Goal: Task Accomplishment & Management: Contribute content

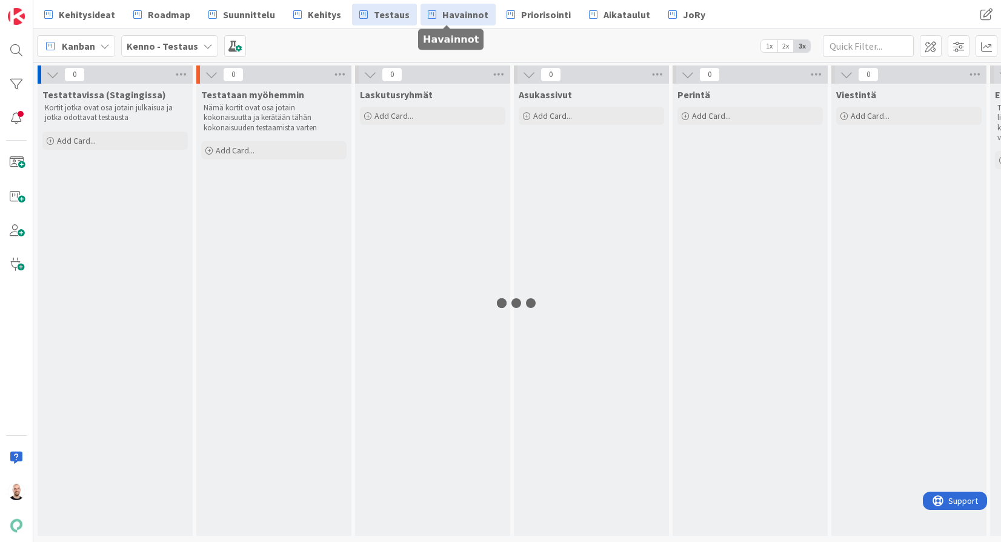
click at [430, 16] on link "Havainnot" at bounding box center [457, 15] width 75 height 22
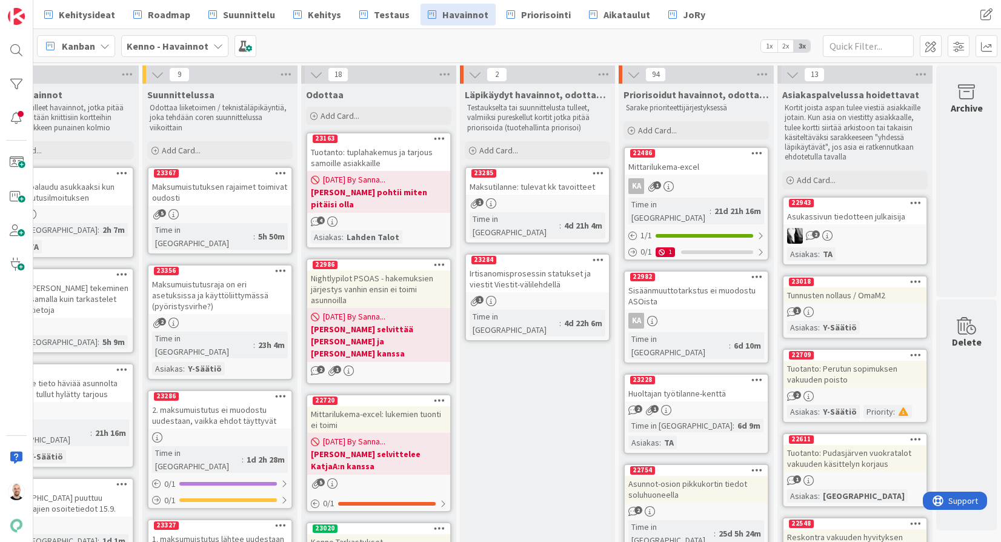
scroll to position [0, 54]
click at [525, 154] on div "Add Card..." at bounding box center [537, 150] width 145 height 18
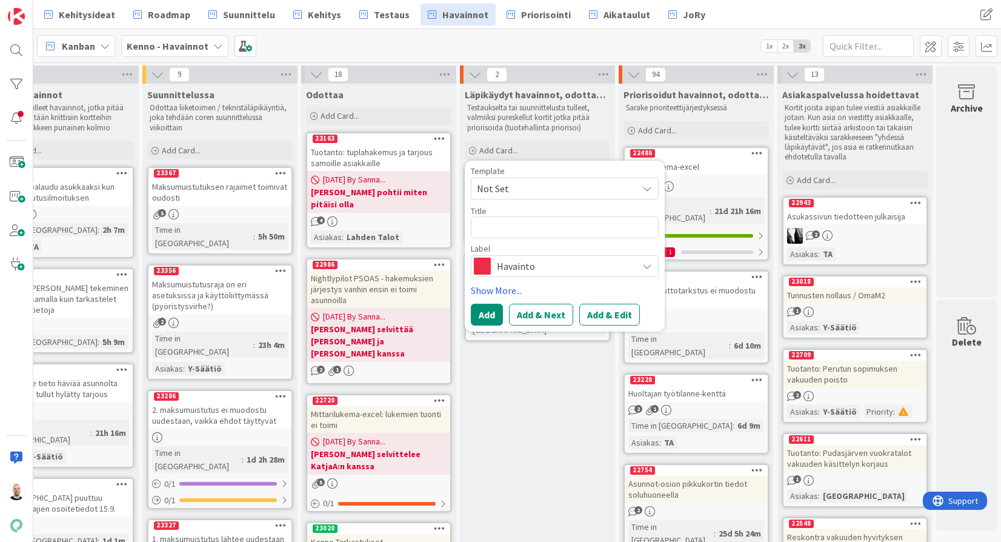
click at [536, 139] on div "Läpikäydyt havainnot, odottaa priorisointia Testaukselta tai suunnittelusta tul…" at bounding box center [537, 123] width 155 height 78
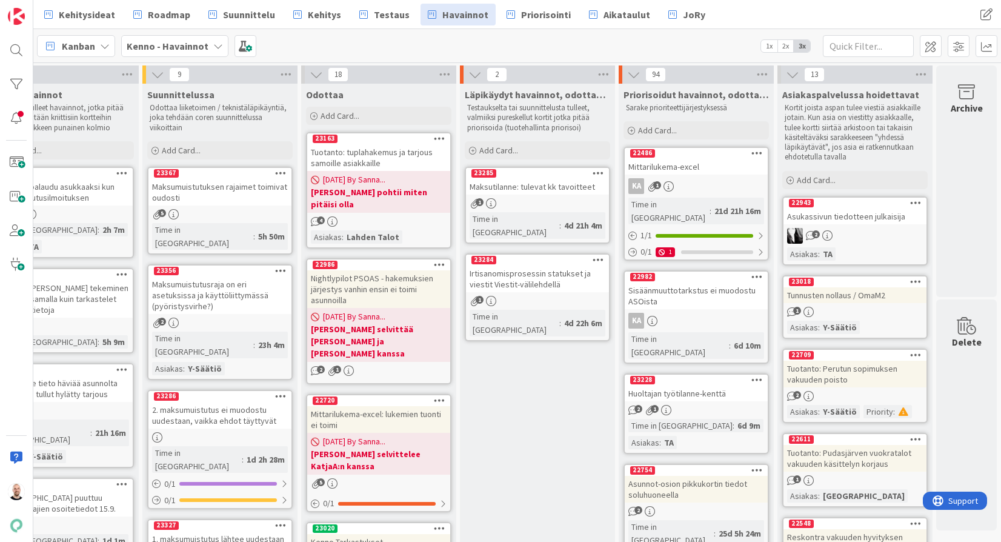
click at [534, 190] on div "Maksutilanne: tulevat kk tavoitteet" at bounding box center [537, 187] width 143 height 16
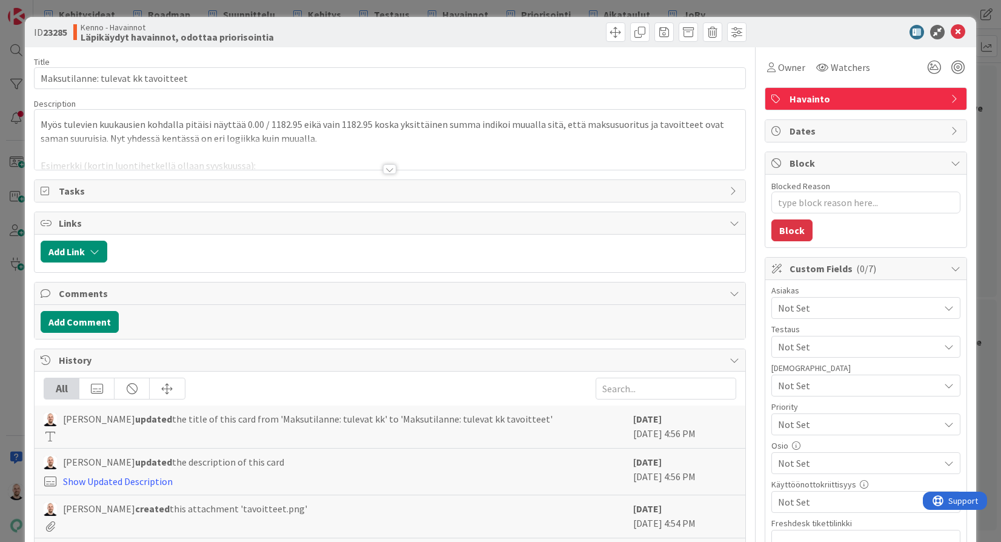
click at [385, 176] on div "Title 35 / 128 Maksutilanne: tulevat kk tavoitteet Description Myös tulevien ku…" at bounding box center [389, 465] width 711 height 837
click at [398, 173] on div "Title 35 / 128 Maksutilanne: tulevat kk tavoitteet Description Myös tulevien ku…" at bounding box center [389, 465] width 711 height 837
click at [453, 5] on div "ID 23285 Kenno - Havainnot Läpikäydyt havainnot, odottaa priorisointia Title 35…" at bounding box center [500, 271] width 1001 height 542
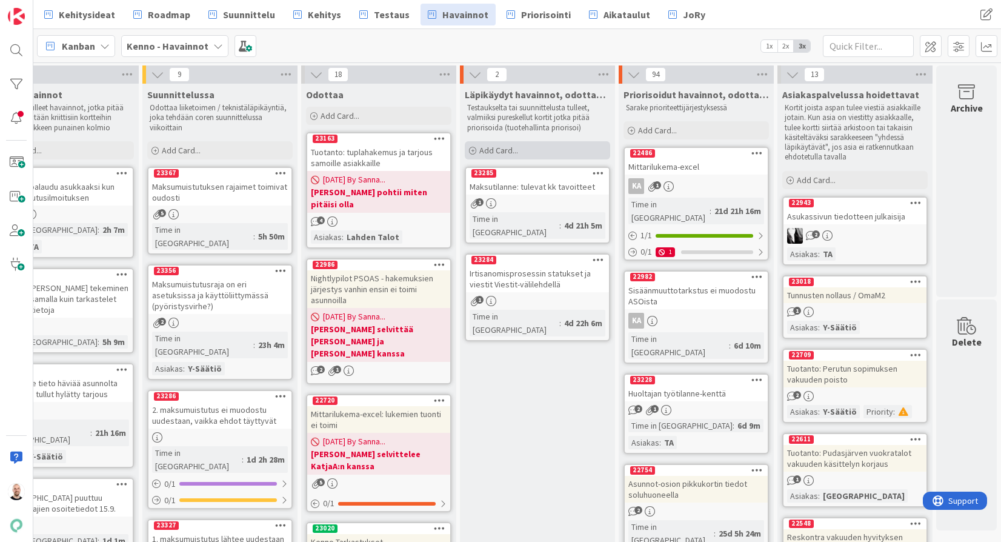
click at [537, 148] on div "Add Card..." at bounding box center [537, 150] width 145 height 18
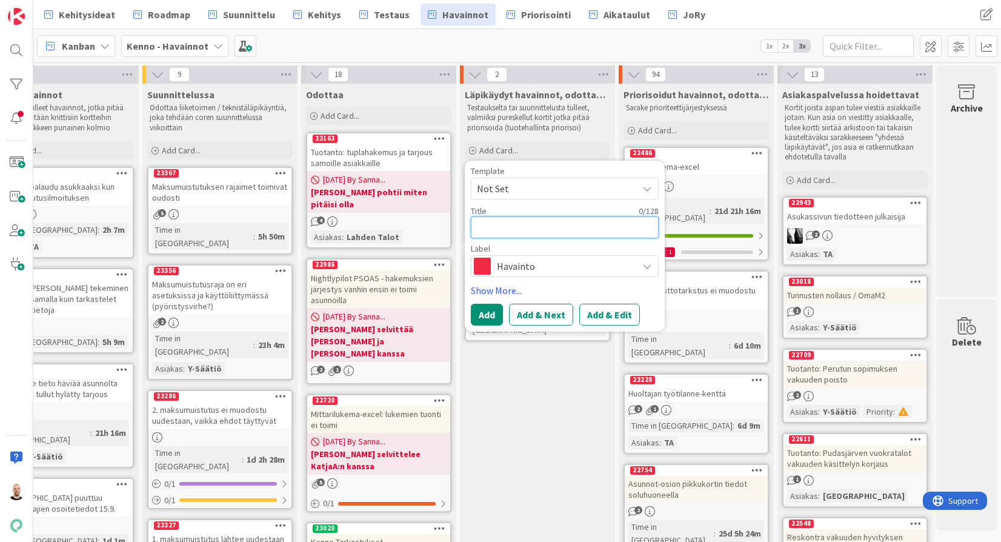
click at [536, 231] on textarea at bounding box center [565, 227] width 188 height 22
type textarea "x"
type textarea "S"
type textarea "x"
type textarea "So"
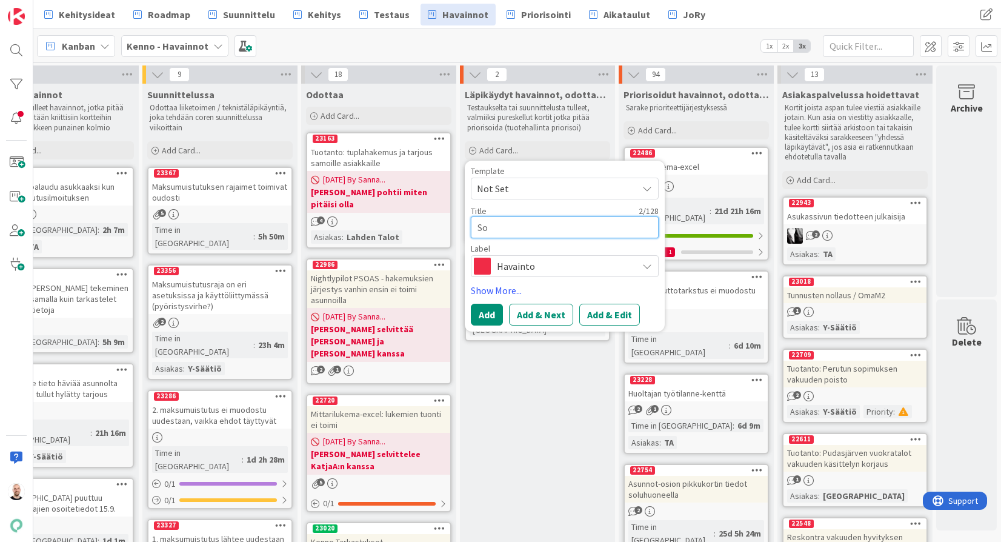
type textarea "x"
type textarea "Sop"
type textarea "x"
type textarea "Sopi"
type textarea "x"
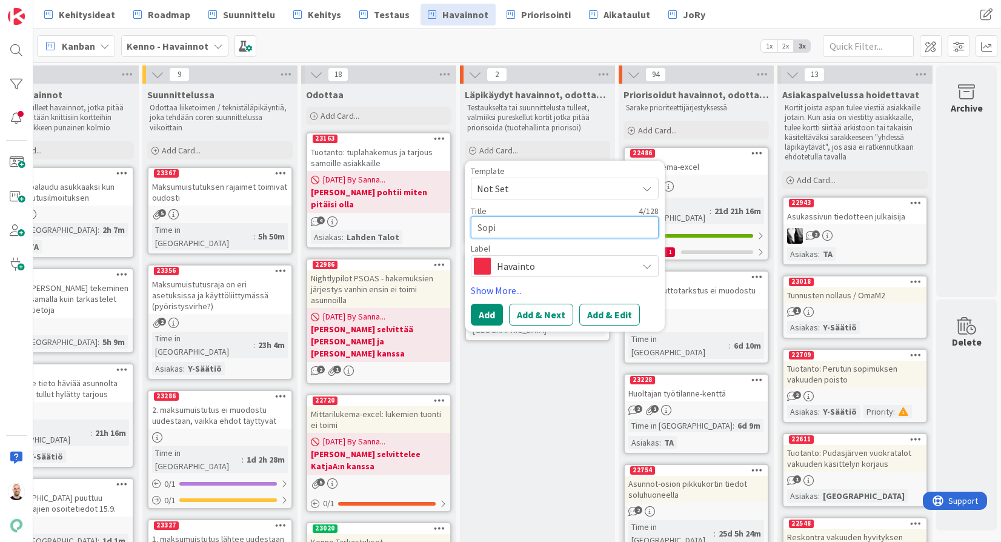
type textarea "Sopim"
type textarea "x"
type textarea "Sopimu"
type textarea "x"
type textarea "Sopimuk"
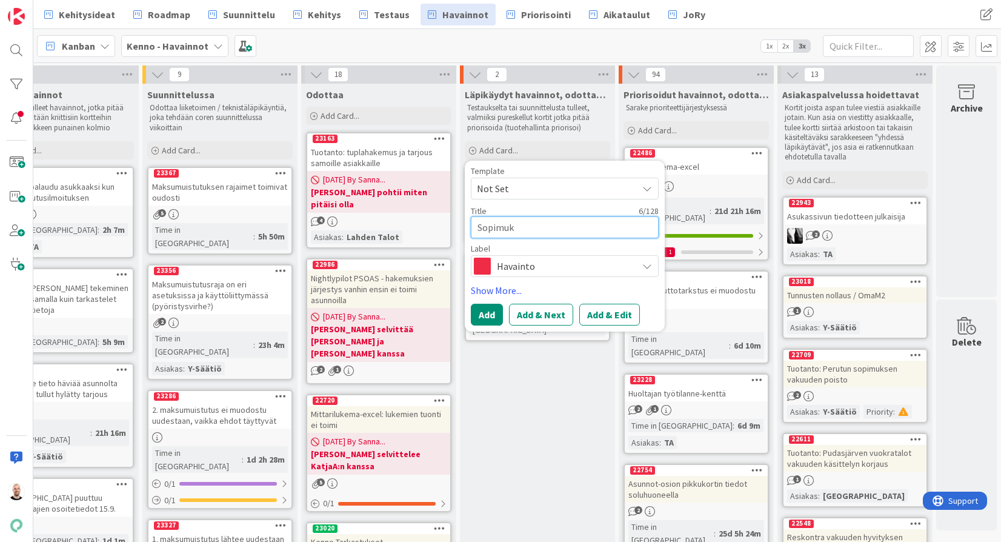
type textarea "x"
type textarea "Sopimuks"
type textarea "x"
type textarea "Sopimukse"
type textarea "x"
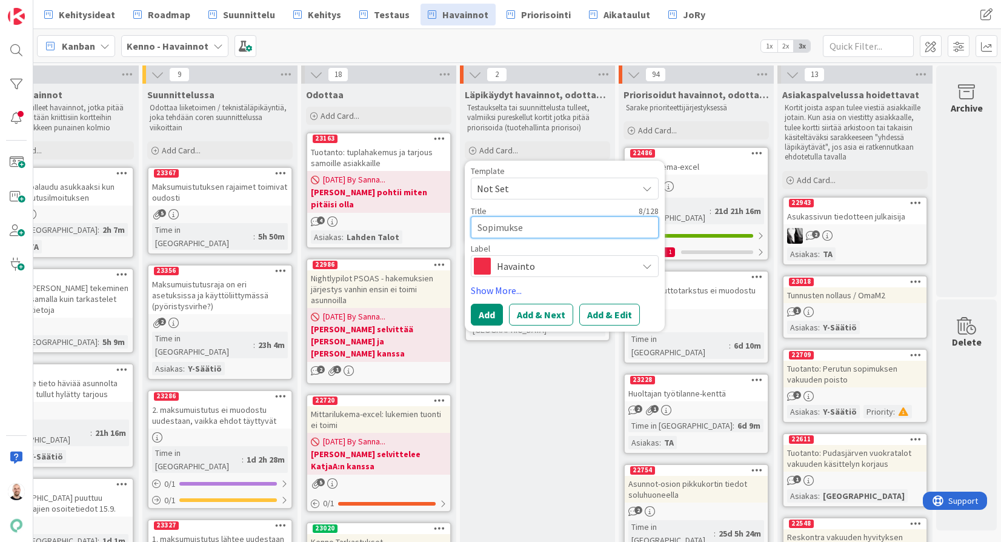
type textarea "Sopimuksen"
type textarea "x"
type textarea "Sopimuksen"
type textarea "x"
type textarea "Sopimuksen l"
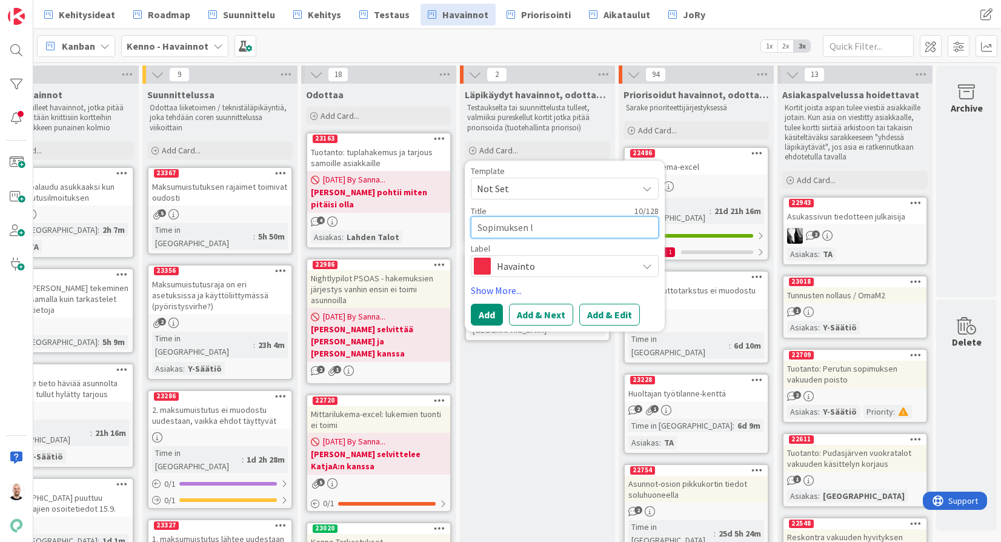
type textarea "x"
type textarea "Sopimuksen lu"
type textarea "x"
type textarea "Sopimuksen luo"
type textarea "x"
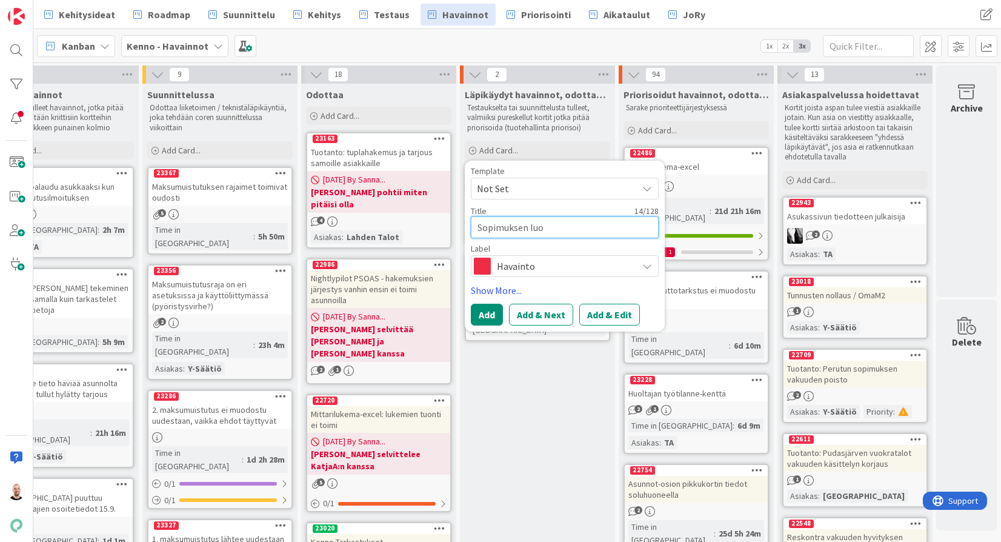
type textarea "Sopimuksen luon"
type textarea "x"
type textarea "Sopimuksen luonn"
type textarea "x"
type textarea "Sopimuksen luonni"
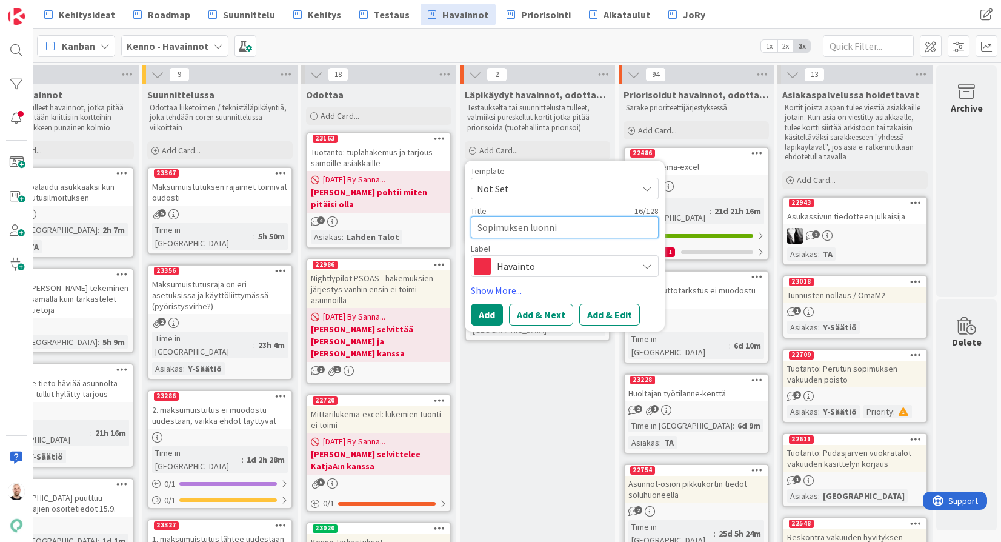
type textarea "x"
type textarea "Sopimuksen luonnin"
type textarea "x"
type textarea "Sopimuksen luonnin"
type textarea "x"
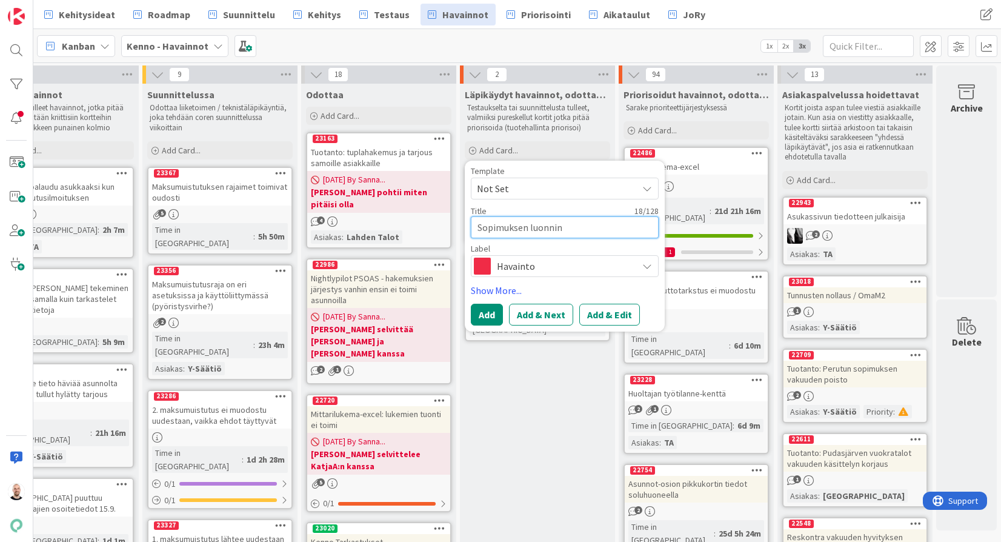
type textarea "Sopimuksen luonnin v"
type textarea "x"
type textarea "Sopimuksen luonnin vi"
type textarea "x"
type textarea "Sopimuksen luonnin vii"
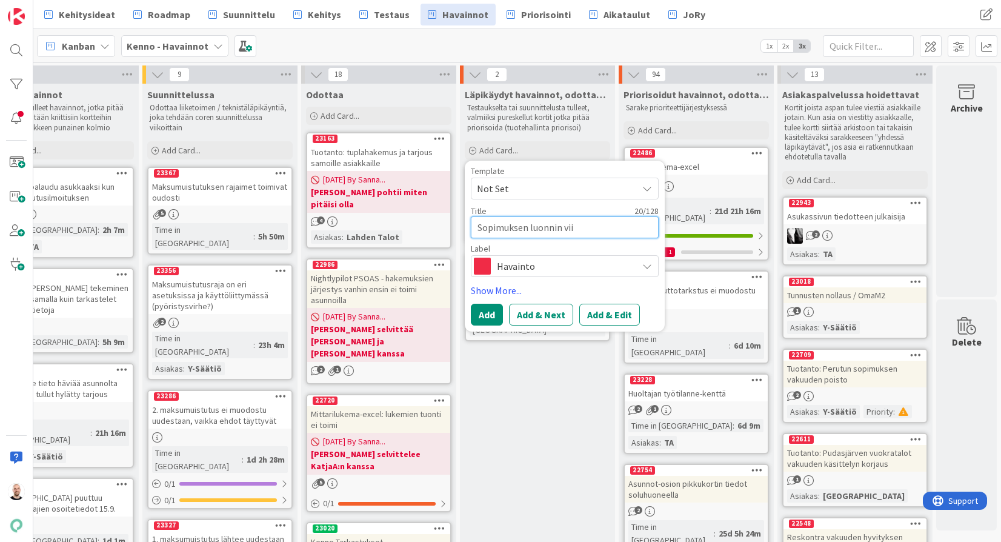
type textarea "x"
type textarea "Sopimuksen luonnin viim"
type textarea "x"
type textarea "Sopimuksen luonnin viime"
type textarea "x"
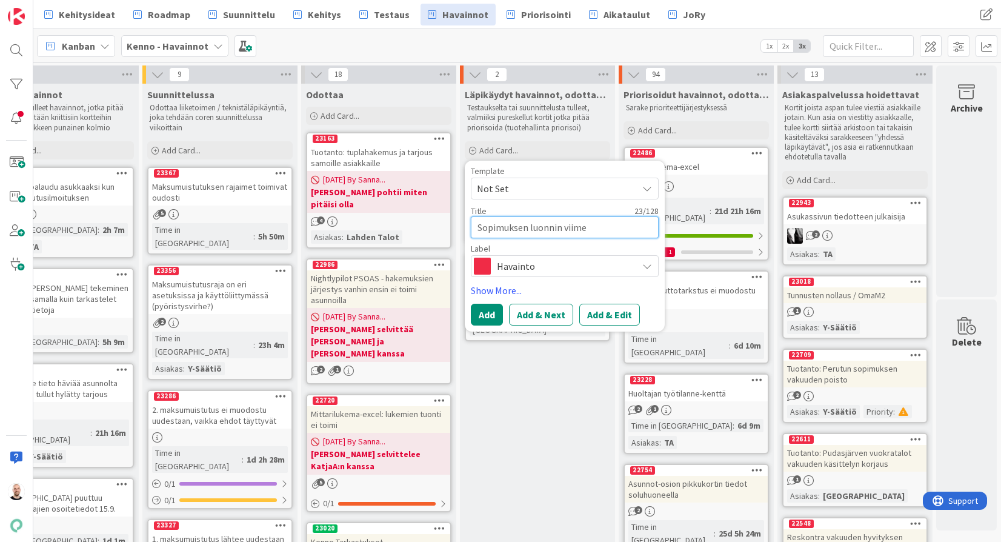
type textarea "Sopimuksen luonnin viimei"
type textarea "x"
type textarea "Sopimuksen luonnin viimeis"
type textarea "x"
type textarea "Sopimuksen luonnin viimeist"
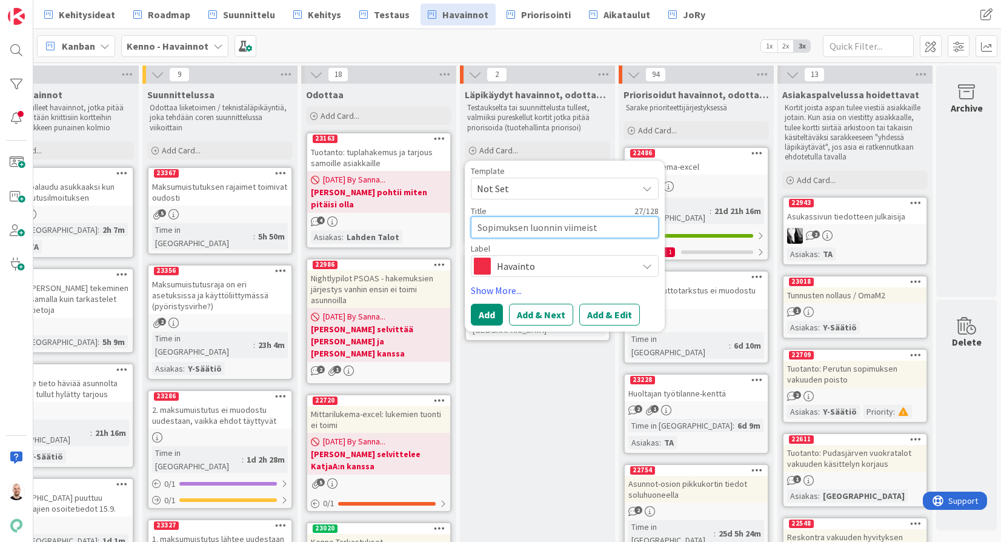
type textarea "x"
type textarea "Sopimuksen luonnin viimeiste"
type textarea "x"
type textarea "Sopimuksen luonnin viimeistel"
type textarea "x"
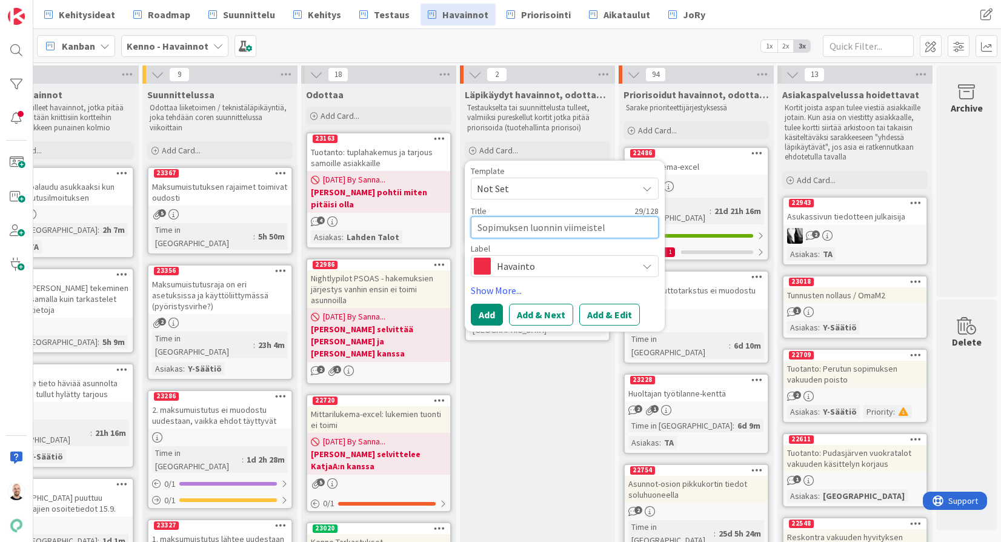
type textarea "Sopimuksen luonnin viimeistely"
type textarea "x"
type textarea "Sopimuksen luonnin viimeistelyä"
click at [602, 314] on button "Add & Edit" at bounding box center [609, 315] width 61 height 22
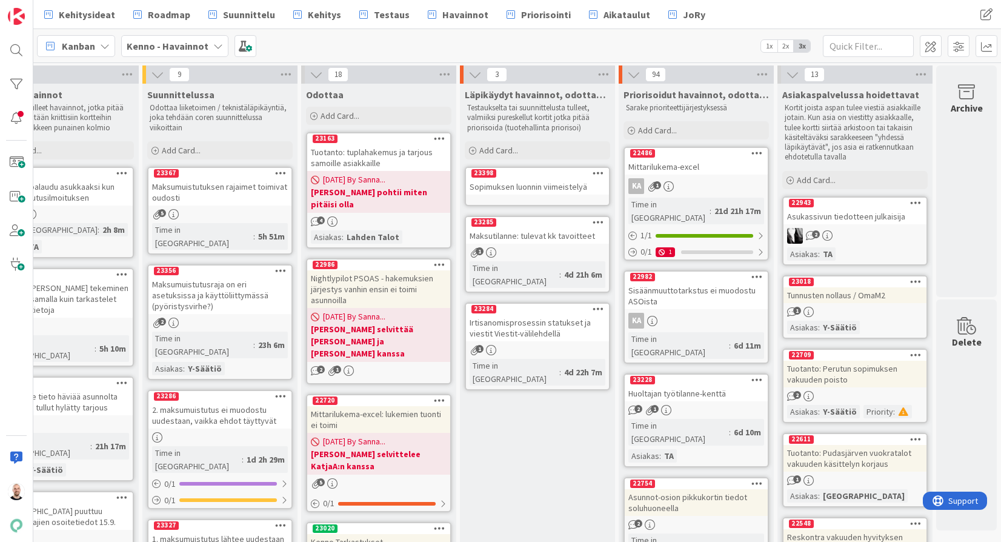
click at [553, 187] on div "Sopimuksen luonnin viimeistelyä" at bounding box center [537, 187] width 143 height 16
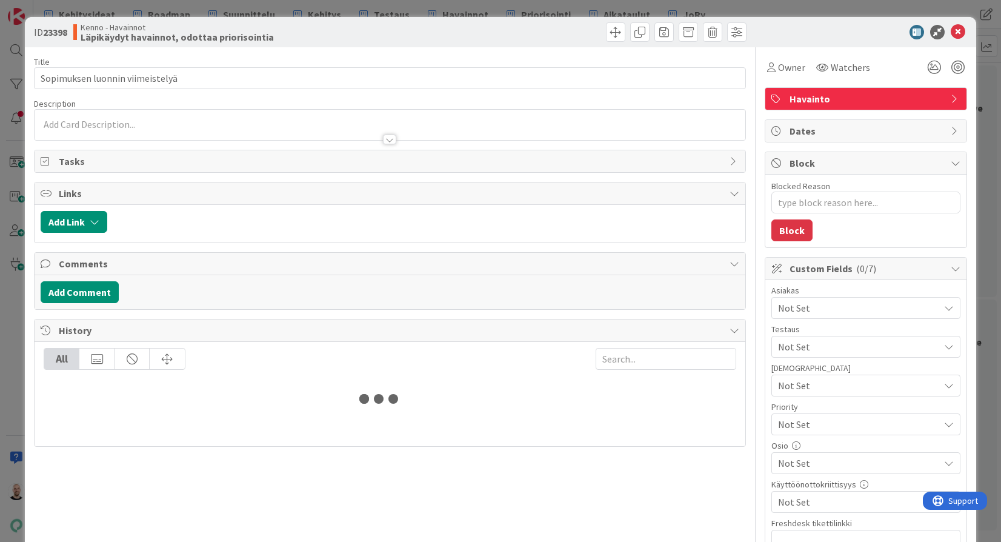
type textarea "x"
click at [394, 142] on div at bounding box center [389, 139] width 13 height 10
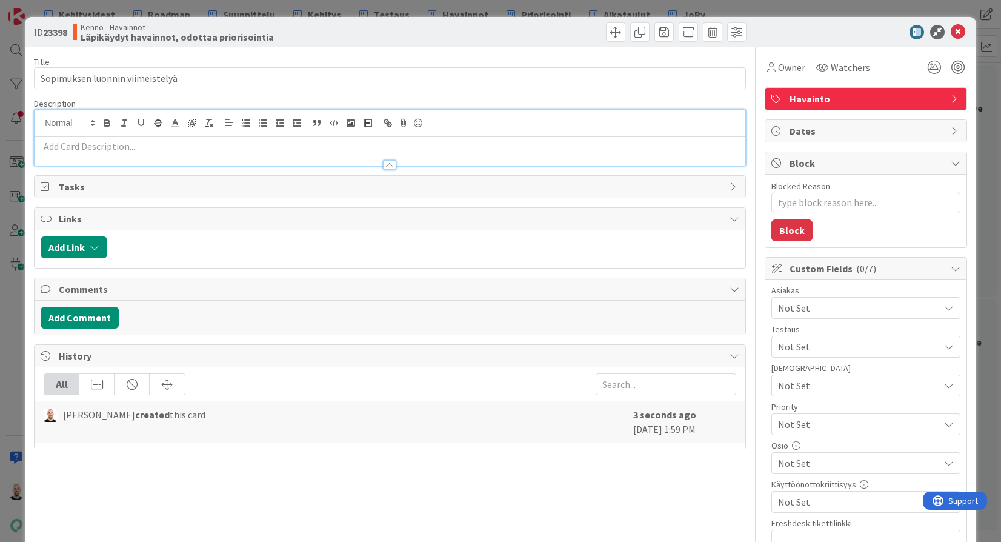
click at [287, 154] on div at bounding box center [390, 159] width 710 height 13
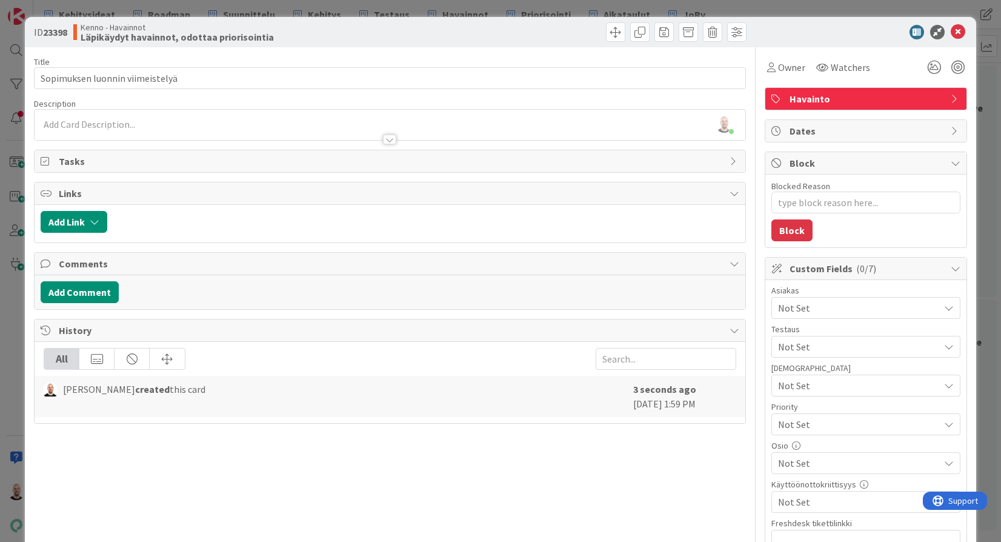
click at [281, 123] on p at bounding box center [390, 125] width 698 height 14
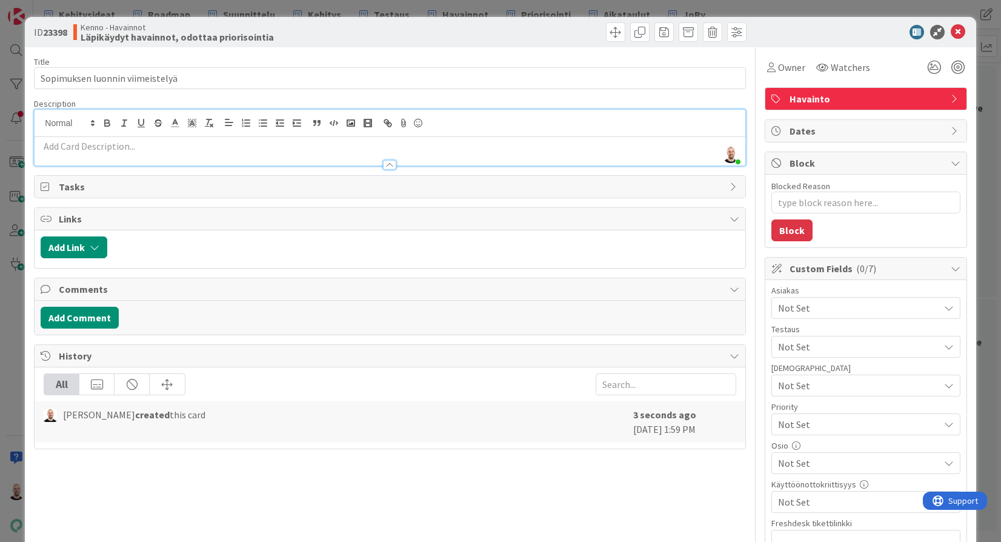
click at [277, 145] on p at bounding box center [390, 146] width 698 height 14
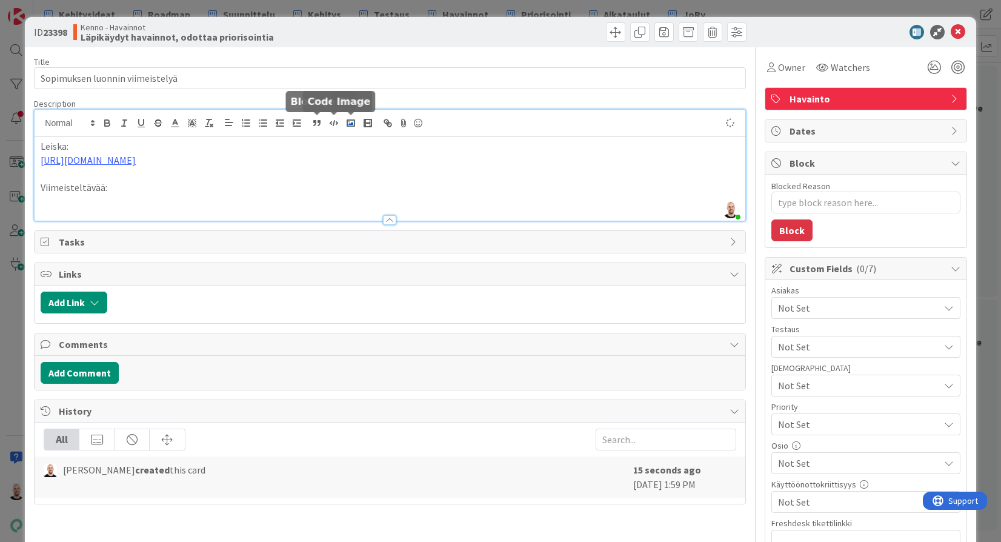
click at [352, 124] on polyline "button" at bounding box center [350, 123] width 5 height 3
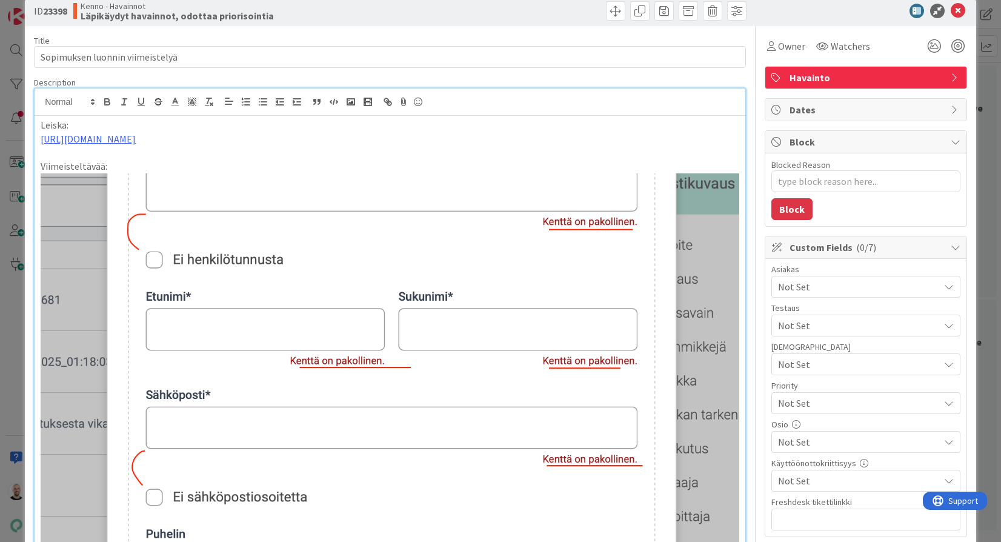
scroll to position [26, 0]
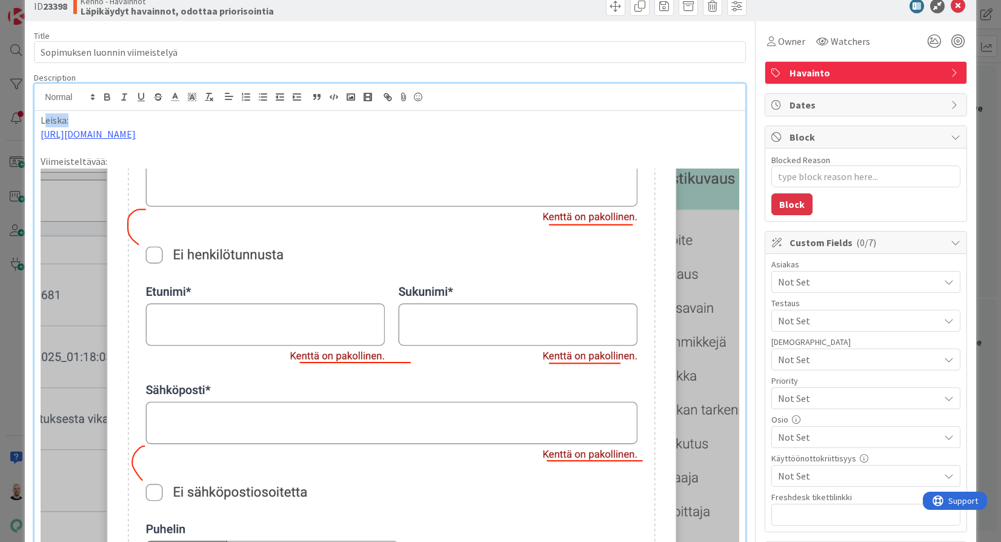
drag, startPoint x: 73, startPoint y: 118, endPoint x: 45, endPoint y: 118, distance: 27.9
click at [45, 118] on p "Leiska:" at bounding box center [390, 120] width 698 height 14
drag, startPoint x: 79, startPoint y: 122, endPoint x: 22, endPoint y: 122, distance: 56.9
click at [22, 122] on div "ID 23398 Kenno - Havainnot Läpikäydyt havainnot, odottaa priorisointia Title 31…" at bounding box center [500, 271] width 1001 height 542
click at [105, 97] on icon "button" at bounding box center [107, 98] width 5 height 3
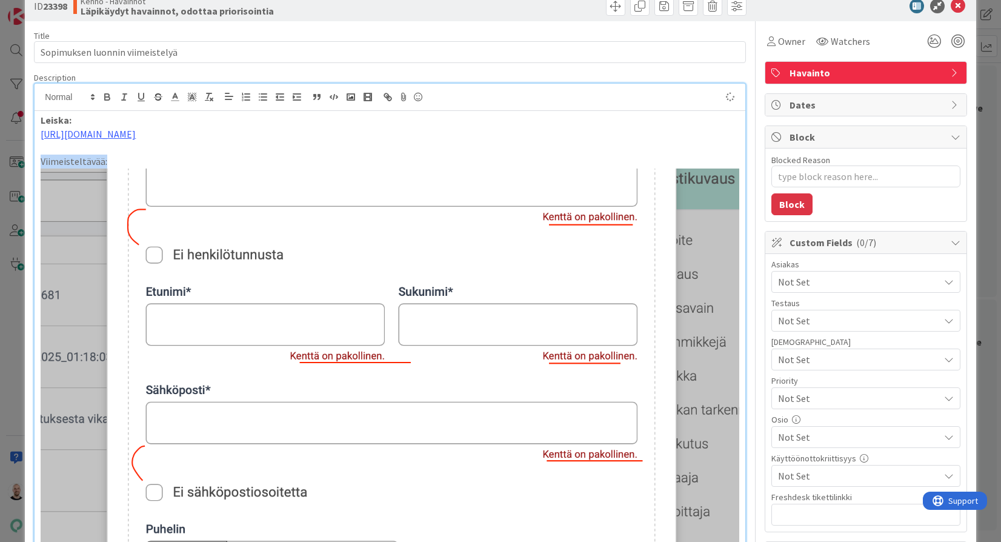
drag, startPoint x: 110, startPoint y: 174, endPoint x: 16, endPoint y: 174, distance: 93.9
click at [16, 174] on div "ID 23398 Kenno - Havainnot Läpikäydyt havainnot, odottaa priorisointia Title 31…" at bounding box center [500, 271] width 1001 height 542
click at [105, 96] on icon "button" at bounding box center [107, 95] width 4 height 3
click at [132, 184] on img at bounding box center [390, 436] width 698 height 536
click at [139, 167] on p "Viimeisteltävää:" at bounding box center [390, 161] width 698 height 14
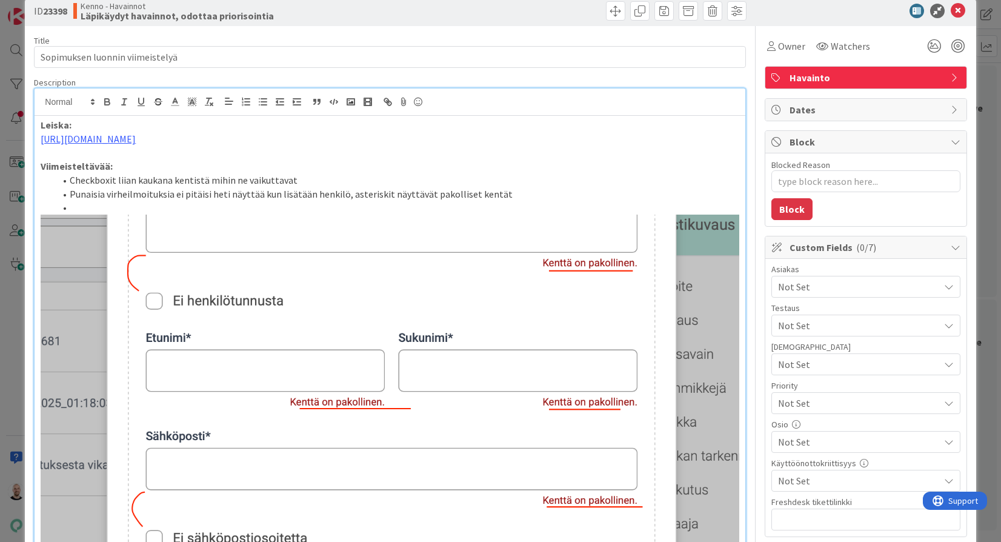
scroll to position [28, 0]
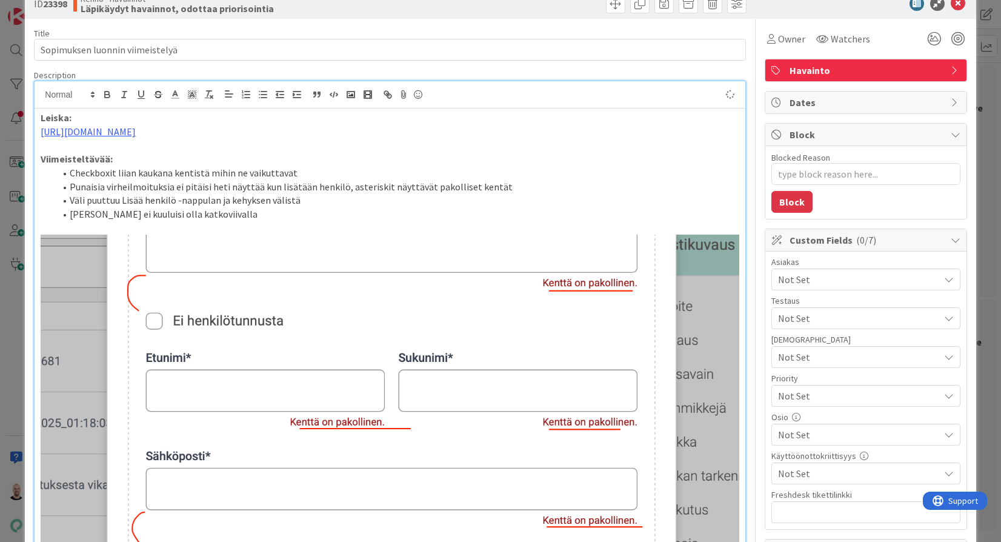
type textarea "x"
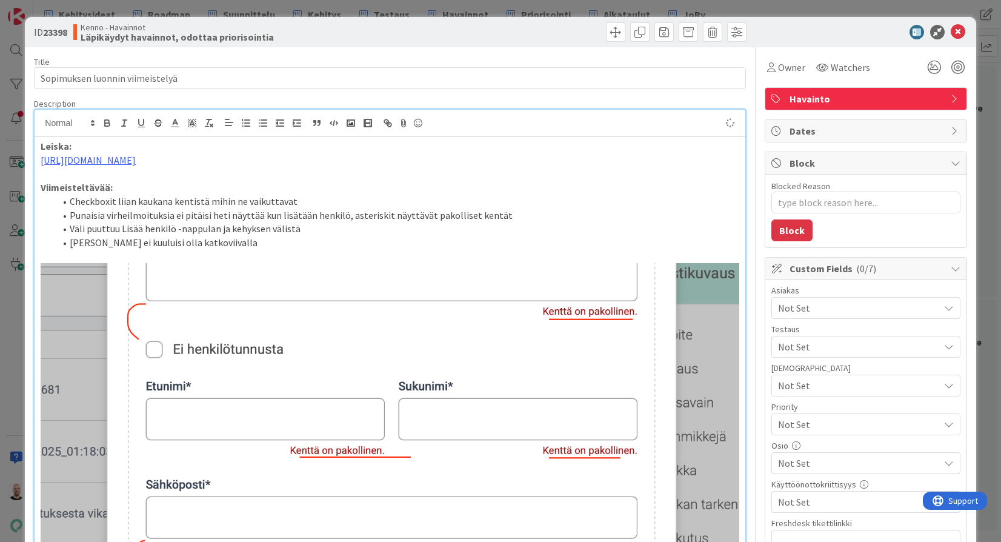
scroll to position [0, 0]
click at [380, 5] on div "ID 23398 Kenno - Havainnot Läpikäydyt havainnot, odottaa priorisointia Title 31…" at bounding box center [500, 271] width 1001 height 542
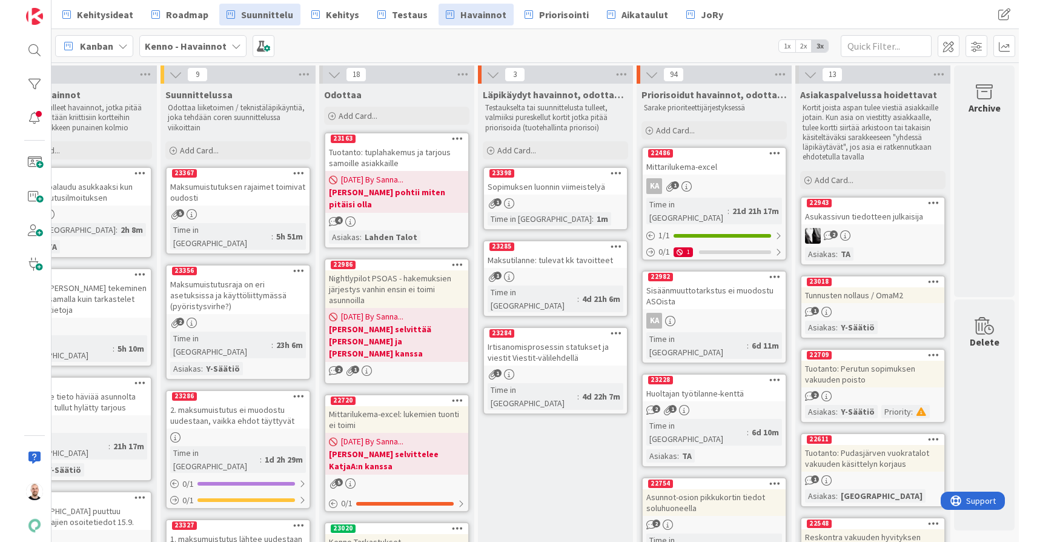
scroll to position [0, 18]
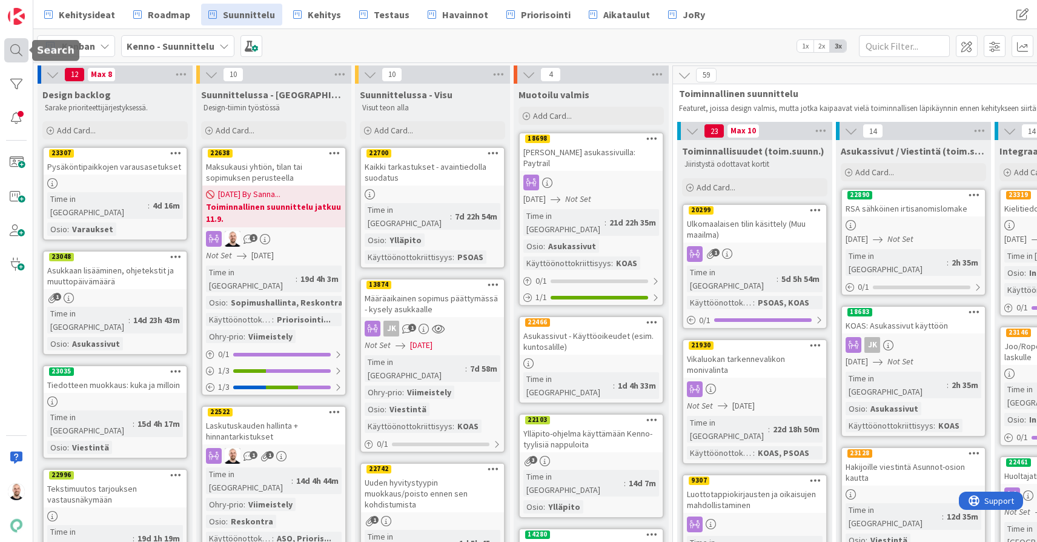
click at [25, 45] on div at bounding box center [16, 50] width 24 height 24
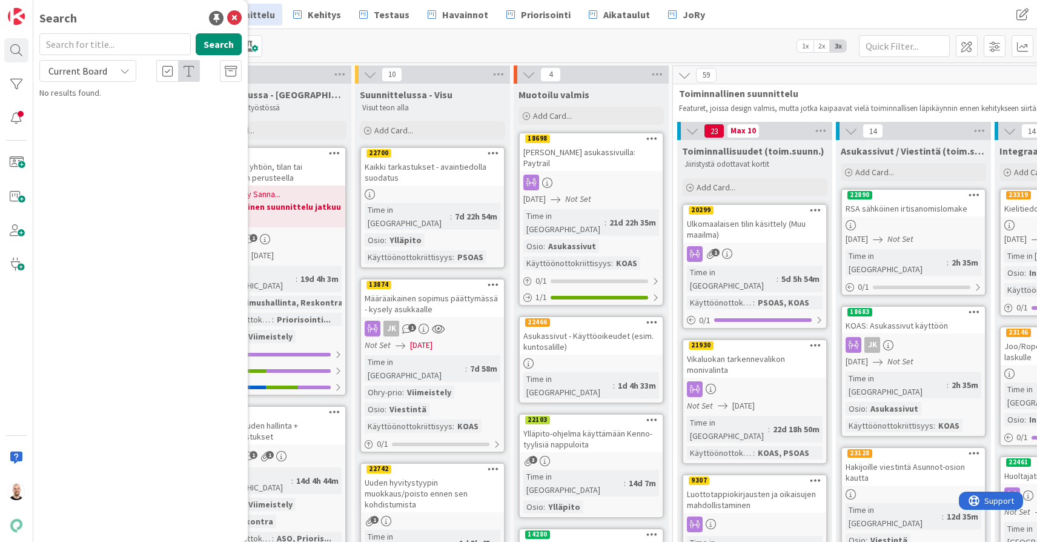
click at [110, 46] on input "text" at bounding box center [114, 44] width 151 height 22
type input "vakuutta"
click at [63, 67] on span "Current Board" at bounding box center [77, 71] width 59 height 12
click at [87, 122] on span "All Boards" at bounding box center [109, 121] width 126 height 18
click at [214, 44] on button "Search" at bounding box center [219, 44] width 46 height 22
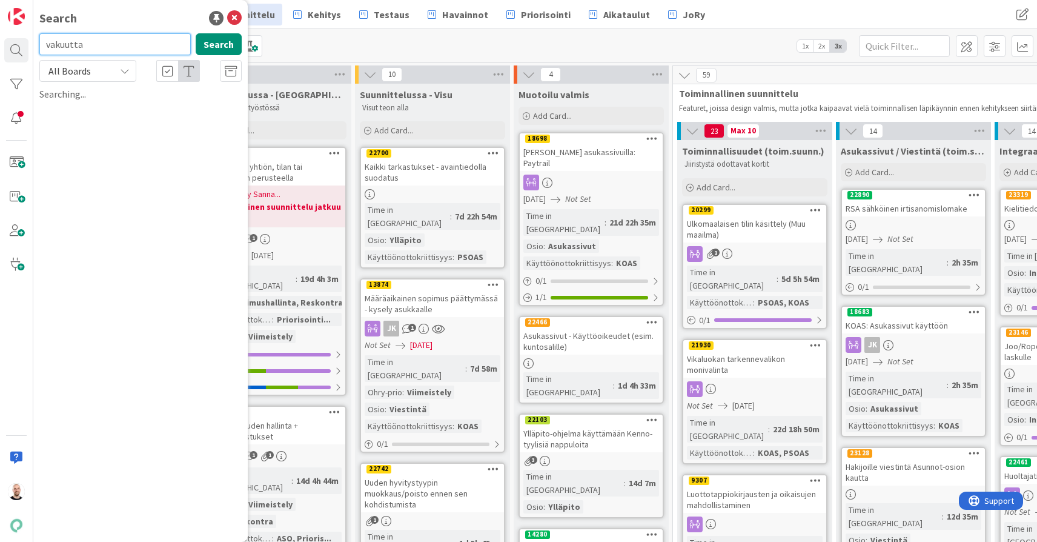
click at [101, 47] on input "vakuutta" at bounding box center [114, 44] width 151 height 22
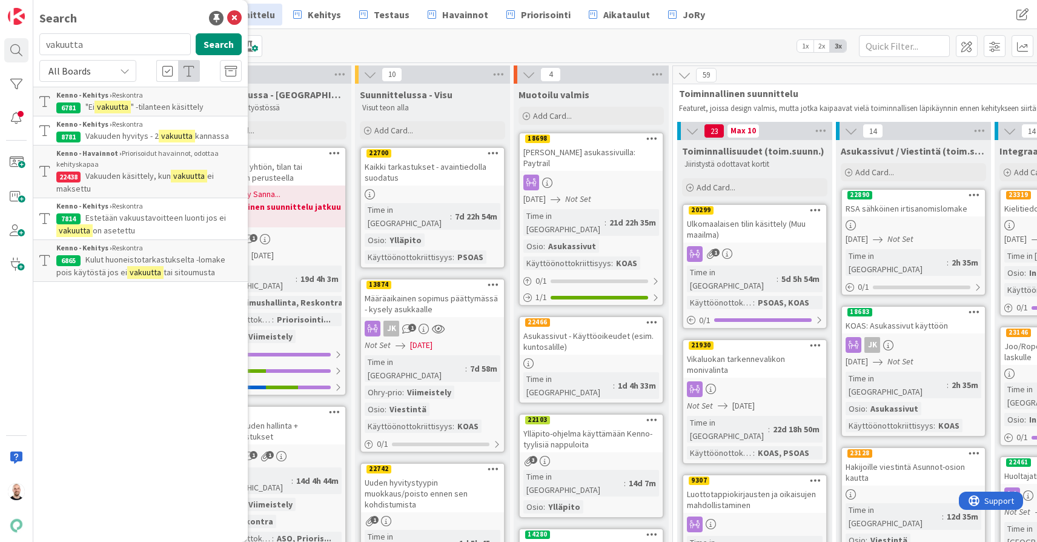
click at [163, 99] on div "Kenno - Kehitys › Reskontra" at bounding box center [148, 95] width 185 height 11
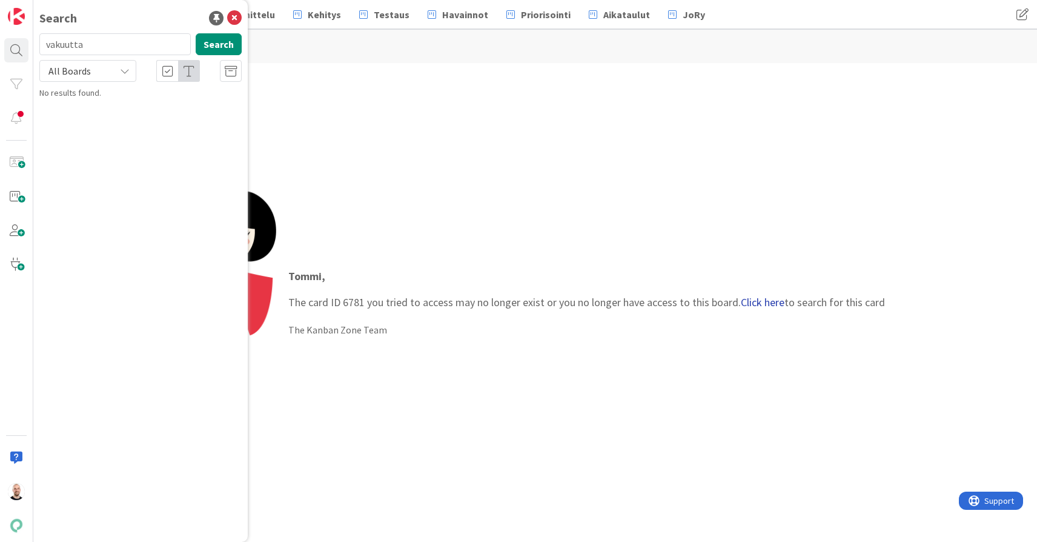
click at [751, 305] on link "Click here" at bounding box center [763, 302] width 44 height 14
click at [145, 101] on span ""Ei vakuutta" -tilanteen käsittely" at bounding box center [142, 106] width 115 height 11
click at [346, 307] on p "Tommi , The card ID 6781 you tried to access may no longer exist or you no long…" at bounding box center [586, 289] width 597 height 42
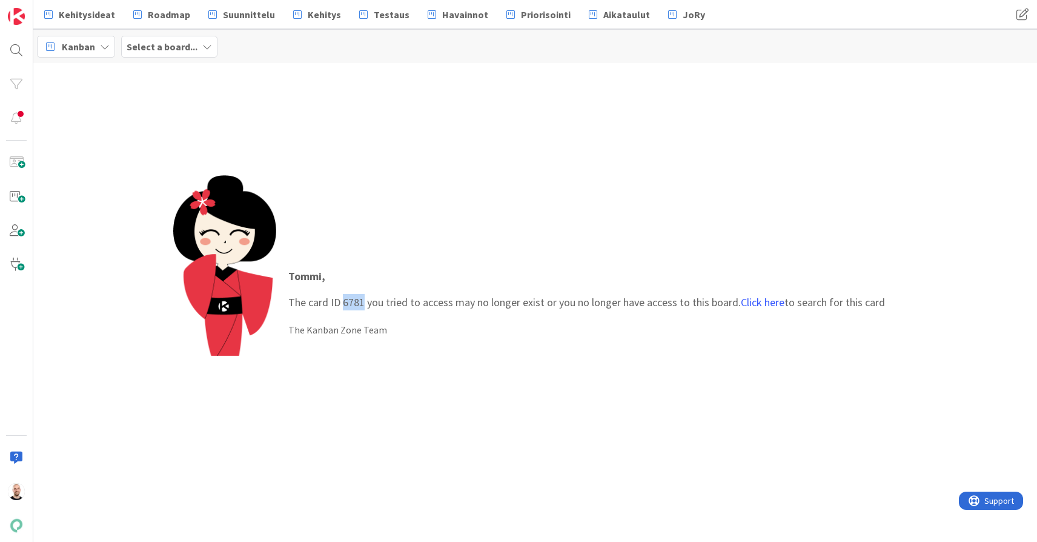
click at [346, 307] on p "Tommi , The card ID 6781 you tried to access may no longer exist or you no long…" at bounding box center [586, 289] width 597 height 42
copy p "6781"
click at [14, 44] on div at bounding box center [16, 50] width 24 height 24
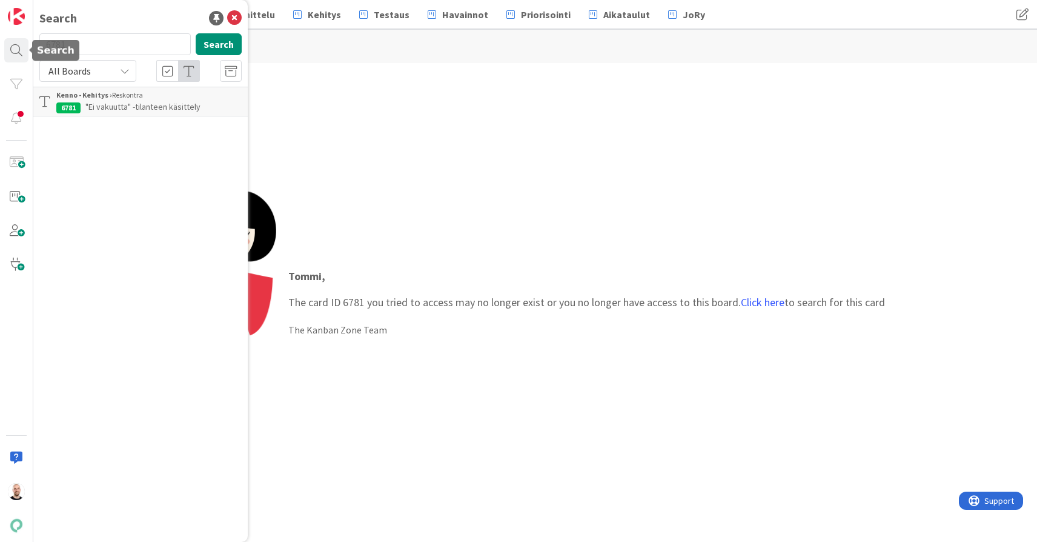
click at [70, 43] on input "6781" at bounding box center [114, 44] width 151 height 22
click at [111, 107] on span ""Ei vakuutta" -tilanteen käsittely" at bounding box center [142, 106] width 115 height 11
click at [382, 180] on div "Tommi , The card ID 6781 you tried to access may no longer exist or you no long…" at bounding box center [535, 302] width 724 height 254
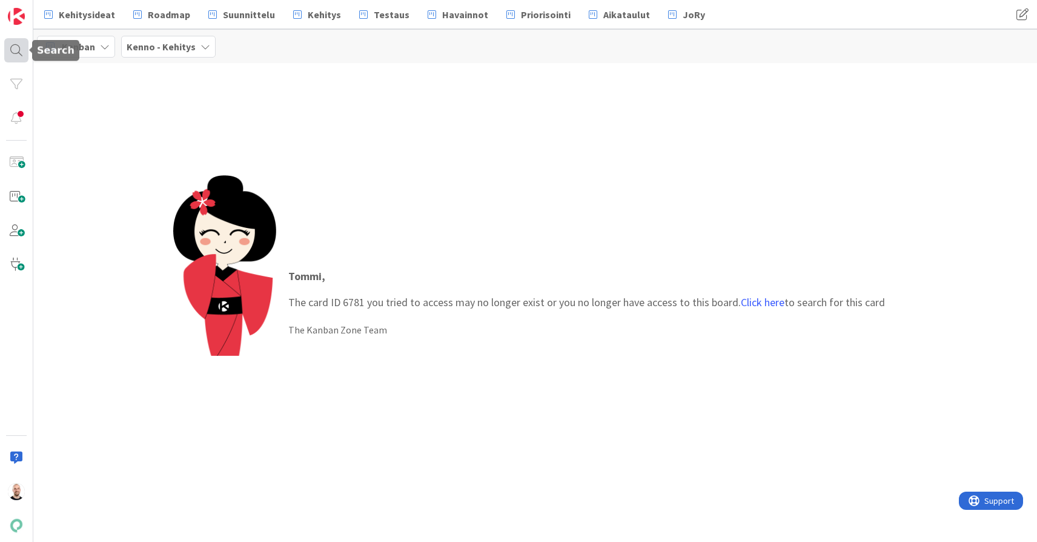
click at [21, 48] on div at bounding box center [16, 50] width 24 height 24
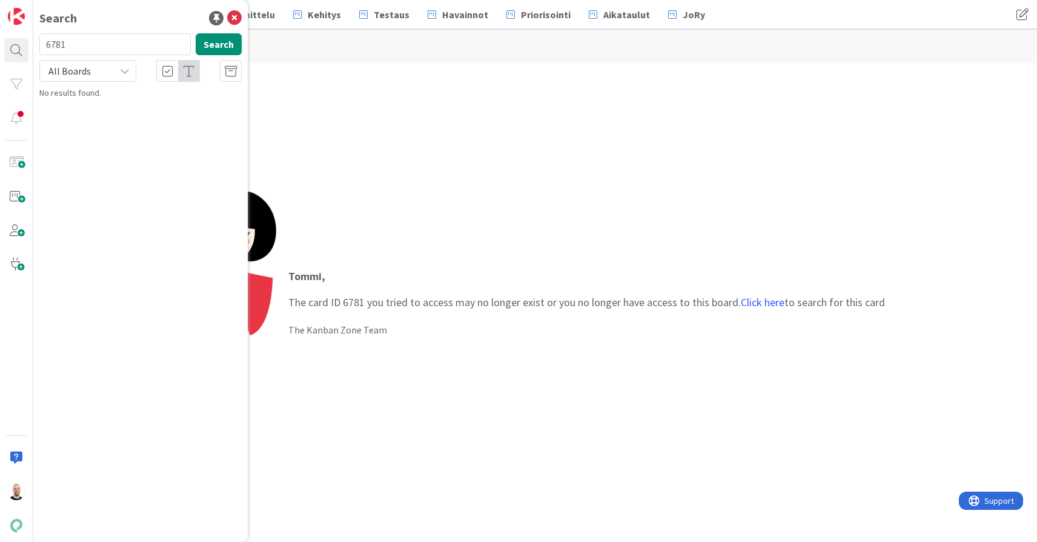
click at [108, 78] on span "All Boards" at bounding box center [77, 70] width 63 height 17
click at [110, 108] on span "All Boards" at bounding box center [109, 99] width 126 height 18
click at [108, 54] on input "6781" at bounding box center [114, 44] width 151 height 22
click at [158, 103] on span ""Ei vakuutta" -tilanteen käsittely" at bounding box center [142, 106] width 115 height 11
click at [135, 104] on span ""Ei vakuutta" -tilanteen käsittely" at bounding box center [142, 106] width 115 height 11
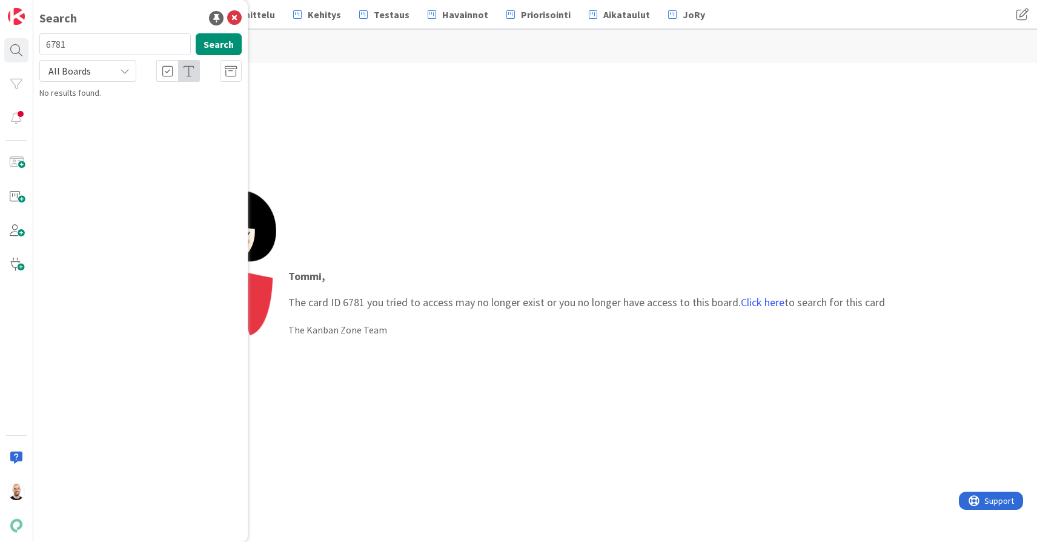
click at [108, 72] on span "All Boards" at bounding box center [77, 70] width 63 height 17
click at [118, 72] on div "All Boards" at bounding box center [87, 71] width 97 height 22
click at [118, 44] on input "6781" at bounding box center [114, 44] width 151 height 22
click at [221, 47] on button "Search" at bounding box center [219, 44] width 46 height 22
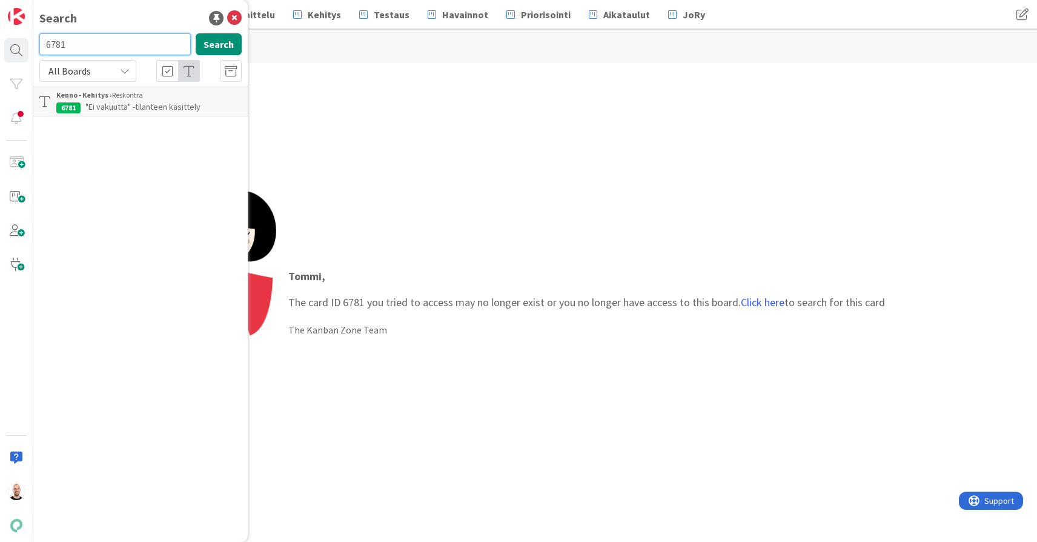
click at [142, 47] on input "6781" at bounding box center [114, 44] width 151 height 22
click at [154, 109] on span ""Ei vakuutta" -tilanteen käsittely" at bounding box center [142, 106] width 115 height 11
click at [772, 299] on link "Click here" at bounding box center [763, 302] width 44 height 14
click at [233, 18] on icon at bounding box center [234, 18] width 15 height 15
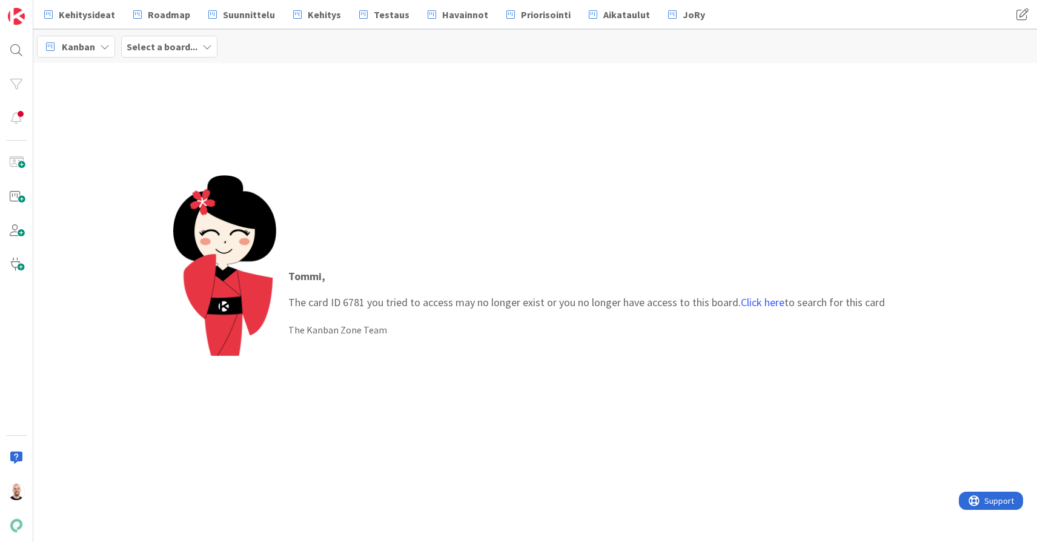
click at [367, 173] on div "Tommi , The card ID 6781 you tried to access may no longer exist or you no long…" at bounding box center [535, 302] width 1004 height 479
click at [7, 48] on div at bounding box center [16, 50] width 24 height 24
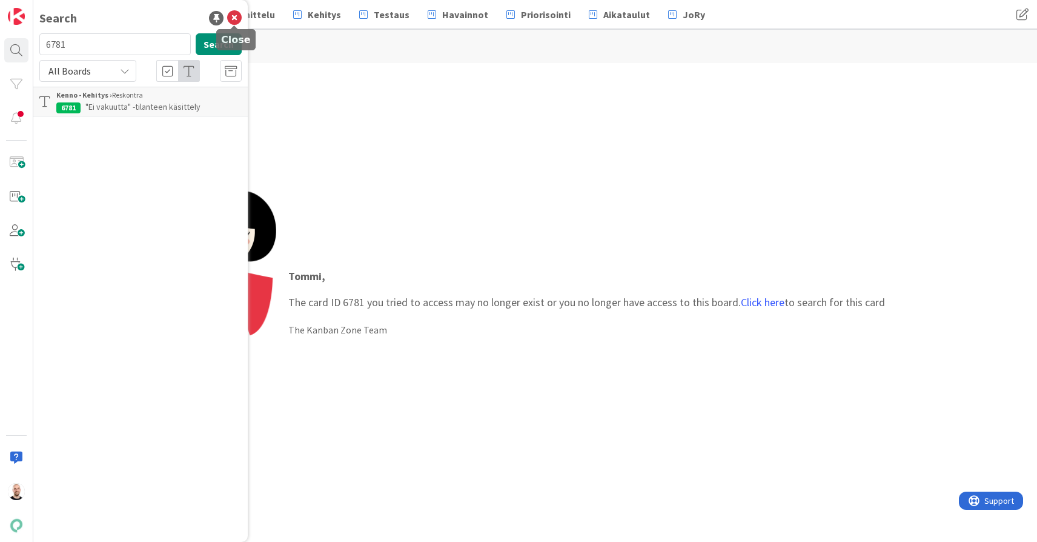
click at [231, 17] on icon at bounding box center [234, 18] width 15 height 15
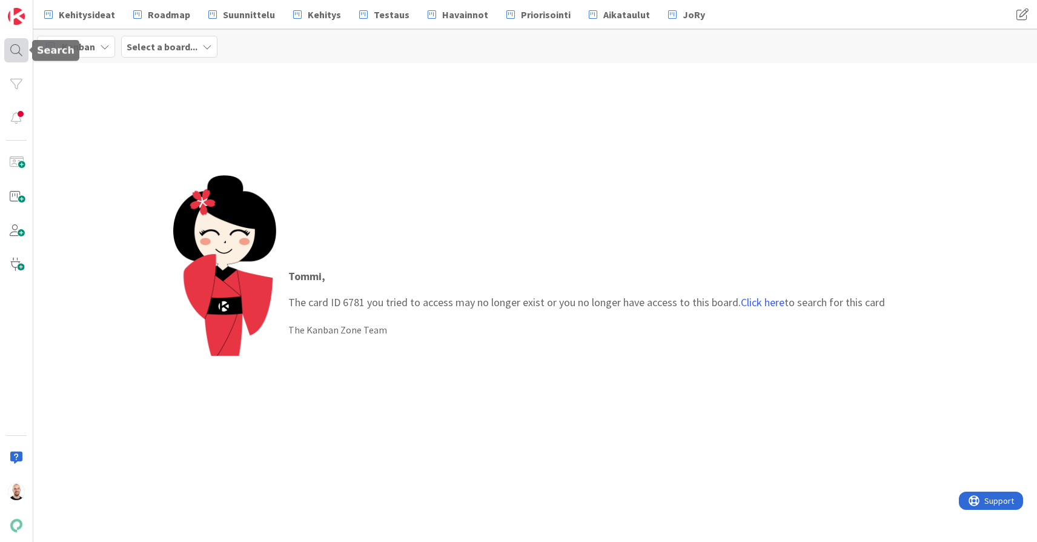
click at [19, 42] on div at bounding box center [16, 50] width 24 height 24
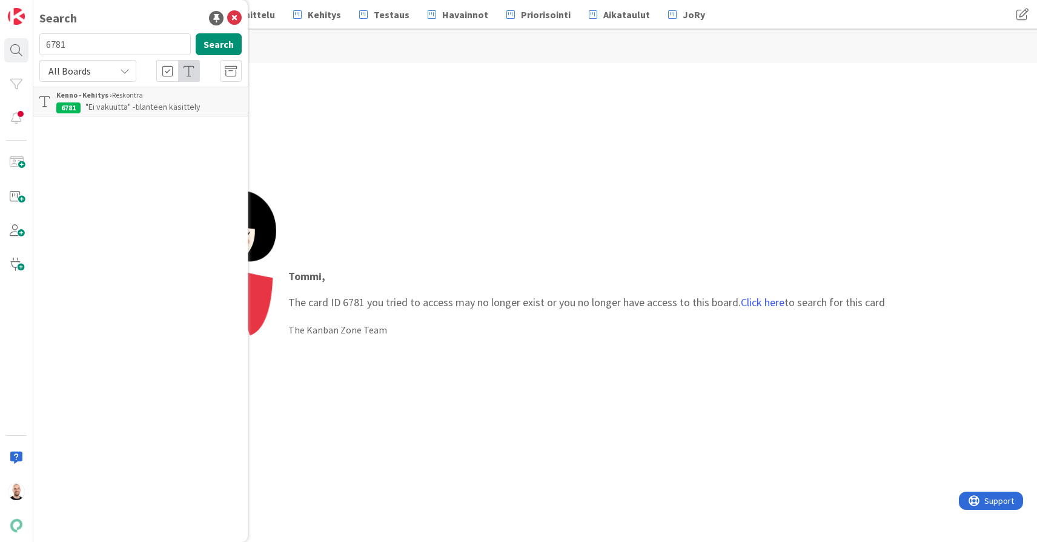
click at [68, 47] on input "6781" at bounding box center [114, 44] width 151 height 22
click at [67, 48] on input "6781" at bounding box center [114, 44] width 151 height 22
type input "vakuudet"
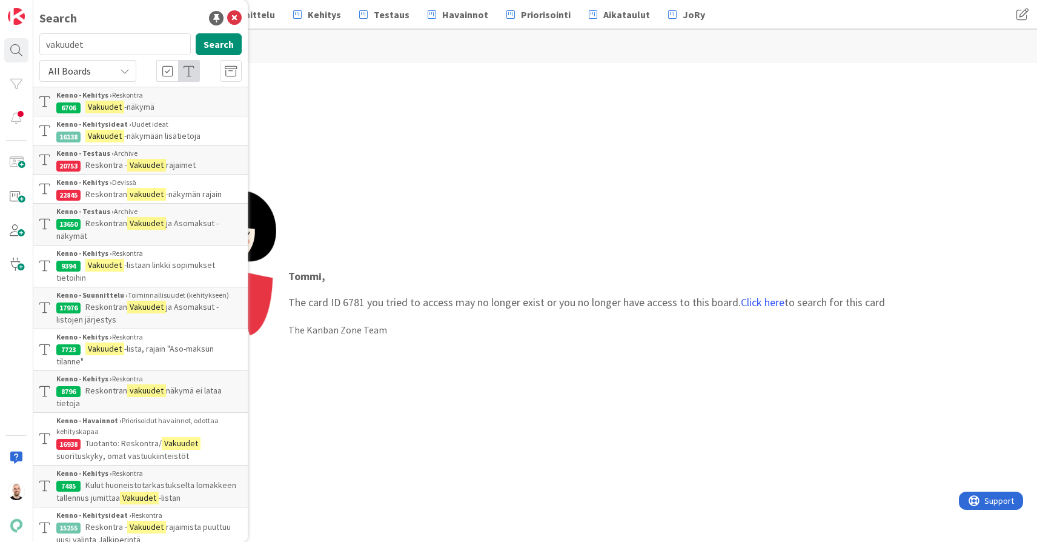
click at [167, 114] on link "Kenno - Kehitys › Reskontra 6706 Vakuudet -näkymä" at bounding box center [140, 102] width 214 height 30
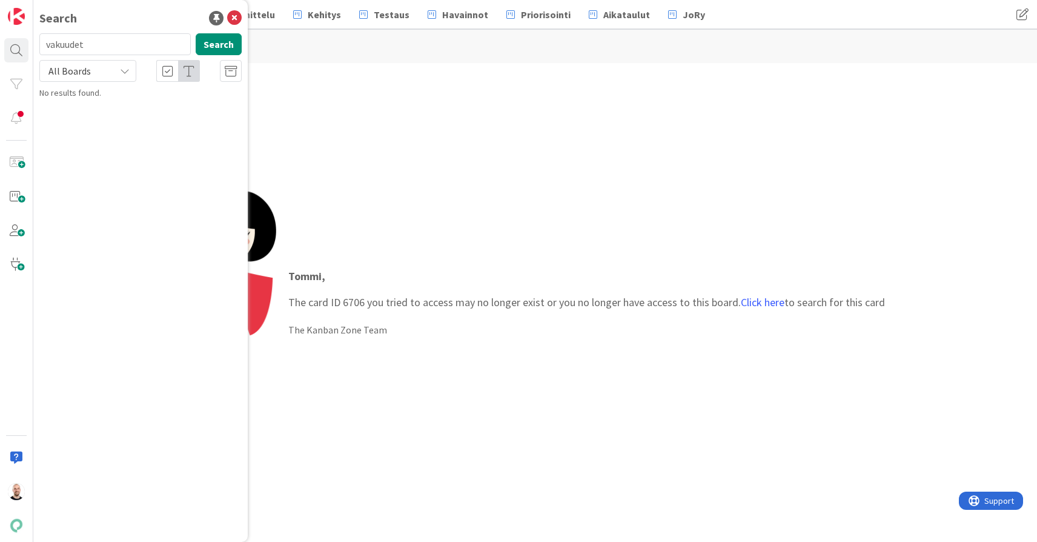
click at [110, 68] on div "All Boards" at bounding box center [87, 71] width 97 height 22
click at [115, 98] on span "All Boards" at bounding box center [109, 99] width 126 height 18
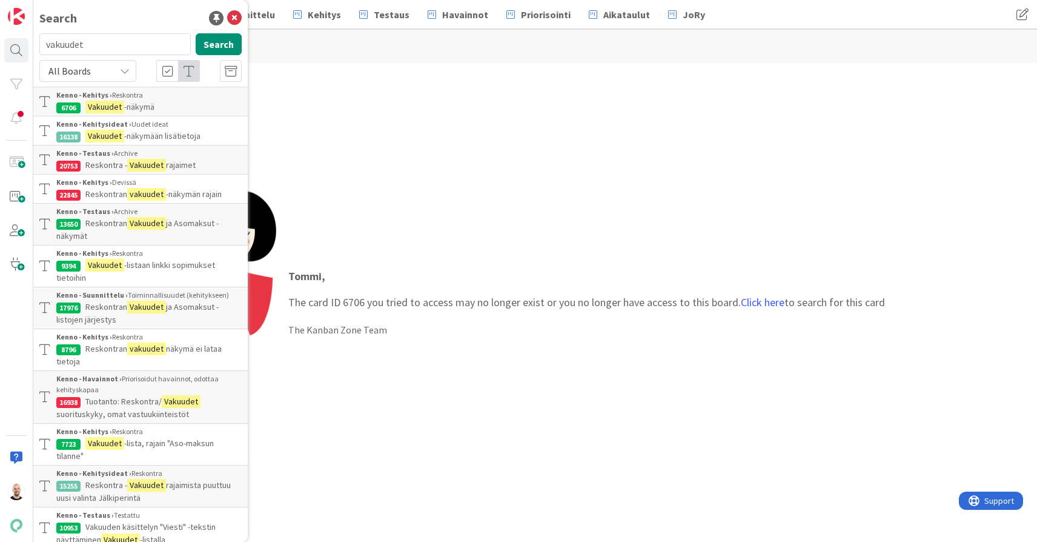
click at [193, 308] on span "ja Asomaksut -listojen järjestys" at bounding box center [137, 313] width 162 height 24
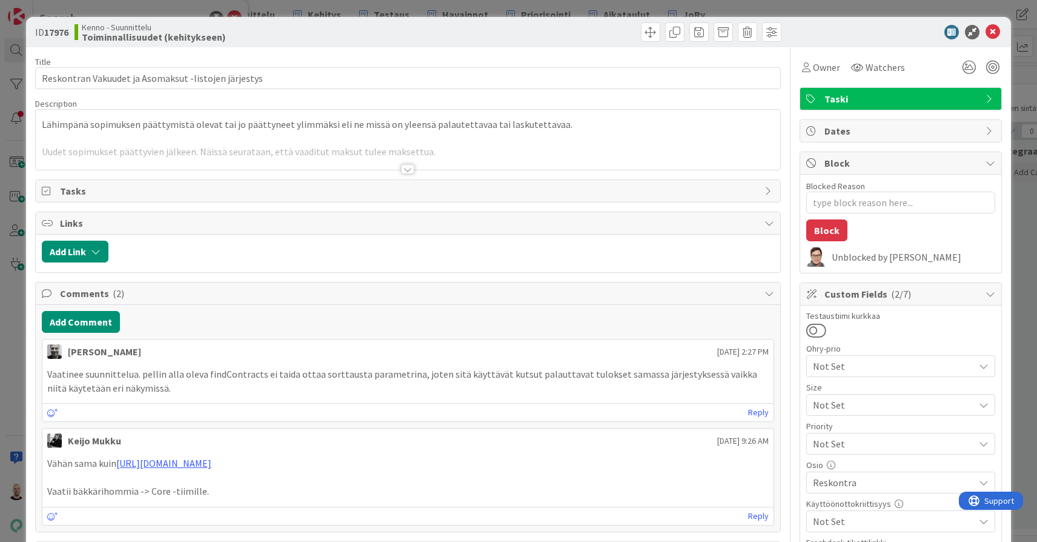
type textarea "x"
click at [410, 168] on div at bounding box center [407, 169] width 13 height 10
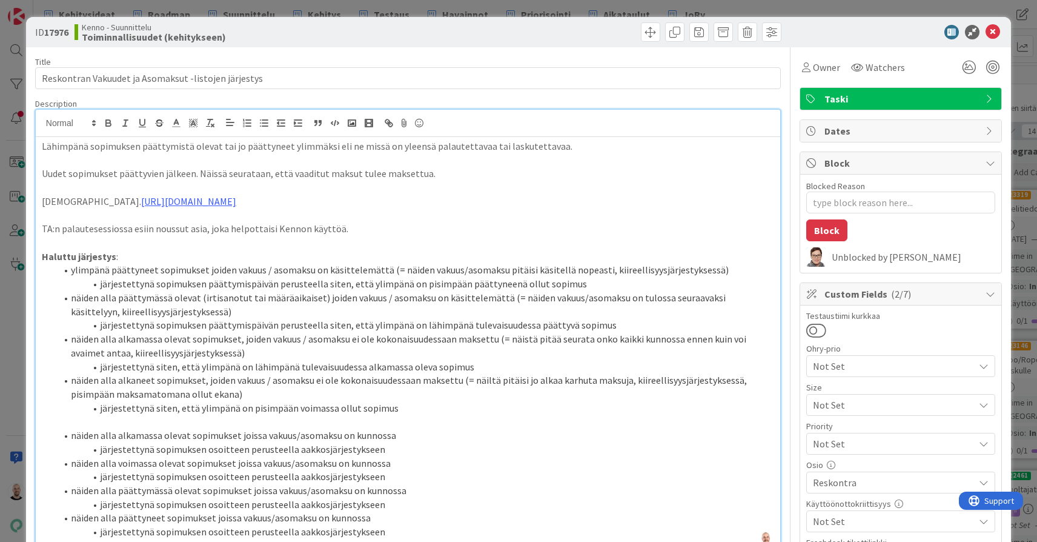
click at [17, 95] on div "ID 17976 Kenno - Suunnittelu Toiminnallisuudet (kehitykseen) Title 52 / 128 Res…" at bounding box center [518, 271] width 1037 height 542
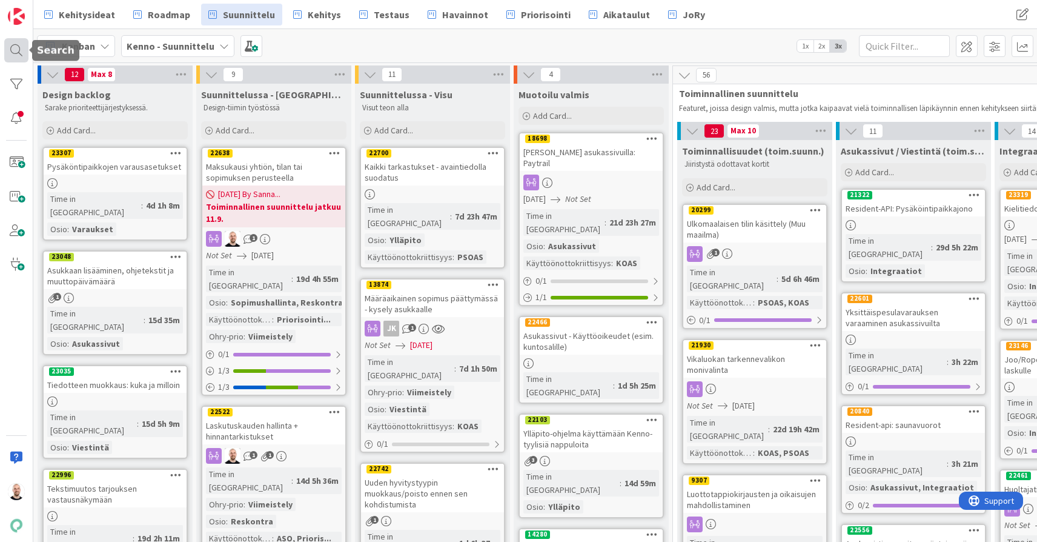
click at [21, 39] on div at bounding box center [16, 50] width 24 height 24
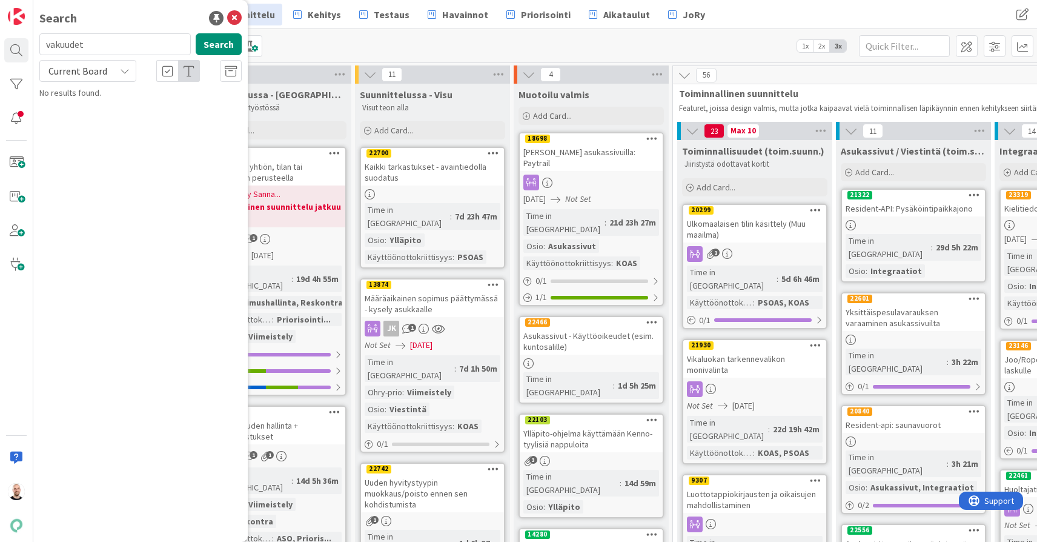
click at [102, 48] on input "vakuudet" at bounding box center [114, 44] width 151 height 22
click at [114, 75] on div "Current Board" at bounding box center [87, 71] width 97 height 22
click at [112, 115] on span "All Boards" at bounding box center [109, 121] width 126 height 18
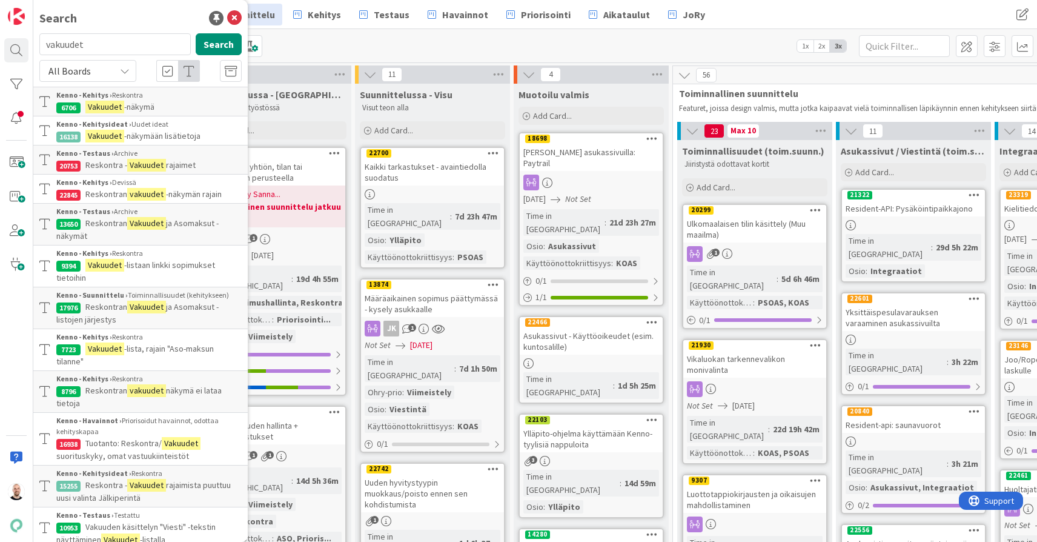
click at [153, 102] on span "-näkymä" at bounding box center [139, 106] width 30 height 11
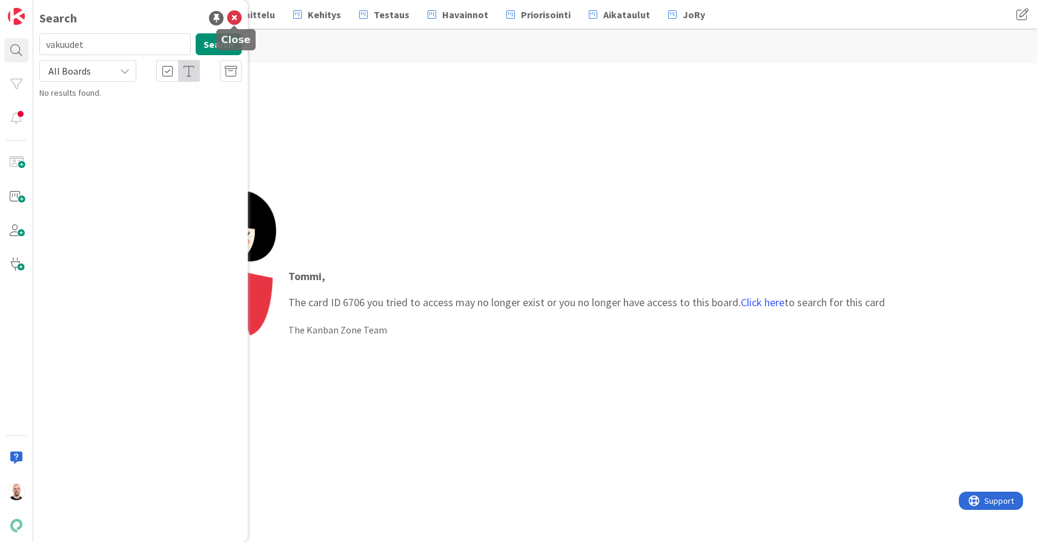
click at [238, 13] on icon at bounding box center [234, 18] width 15 height 15
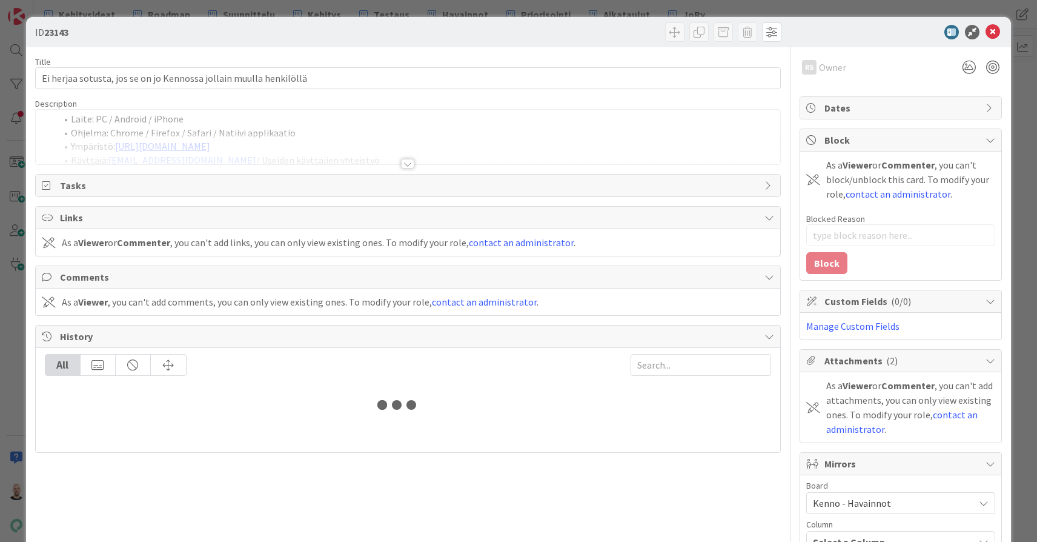
type textarea "x"
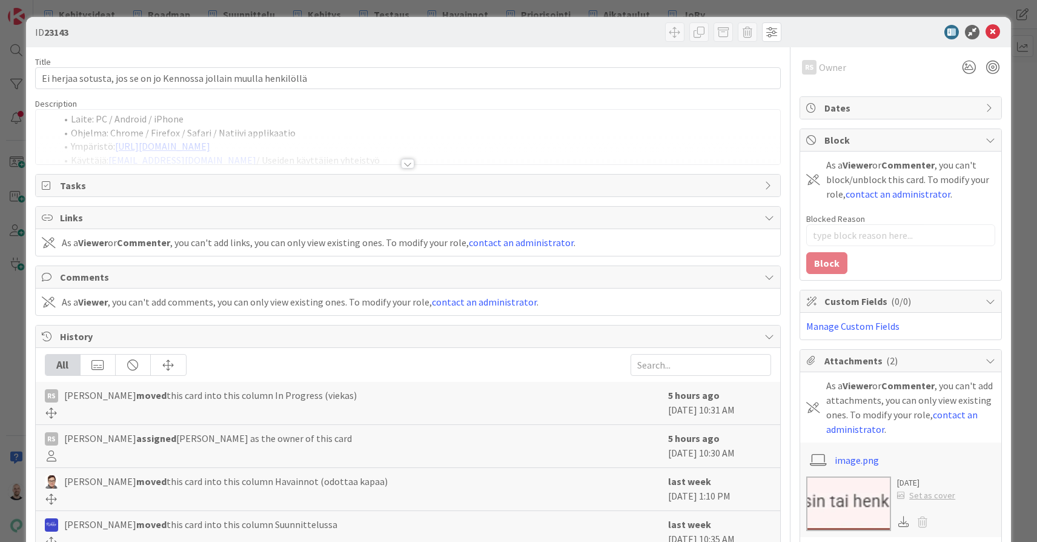
type input "19335"
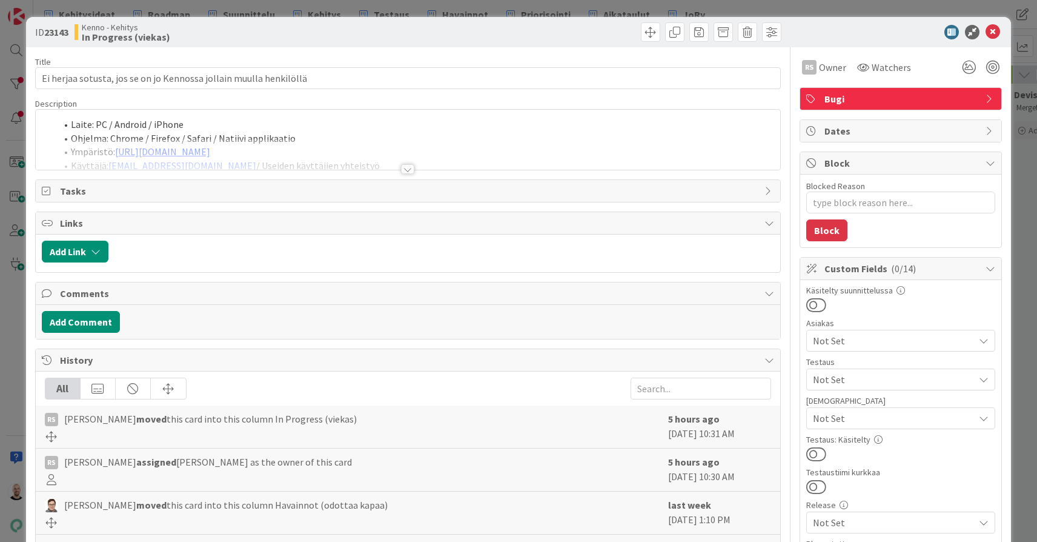
click at [414, 167] on div at bounding box center [407, 169] width 13 height 10
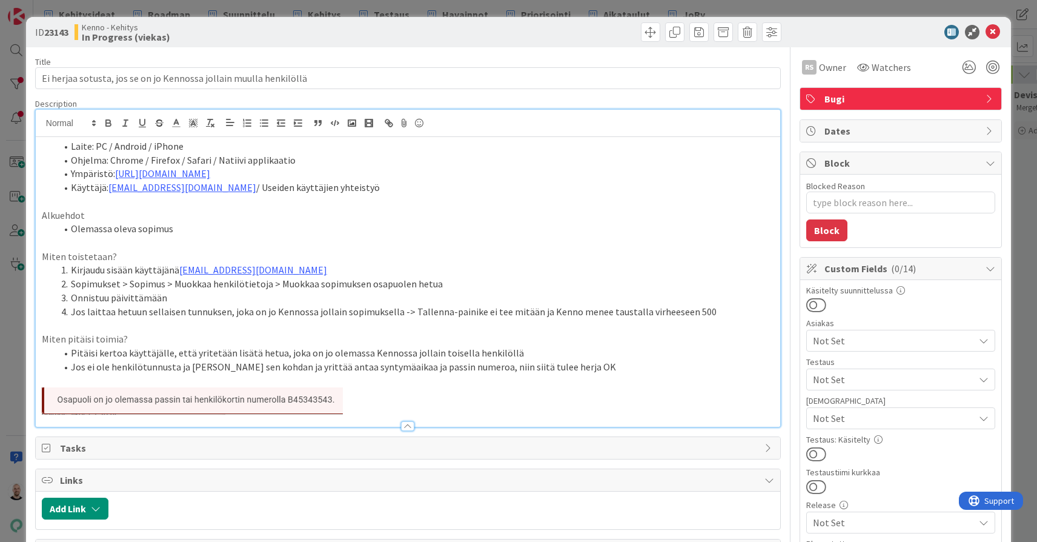
type textarea "x"
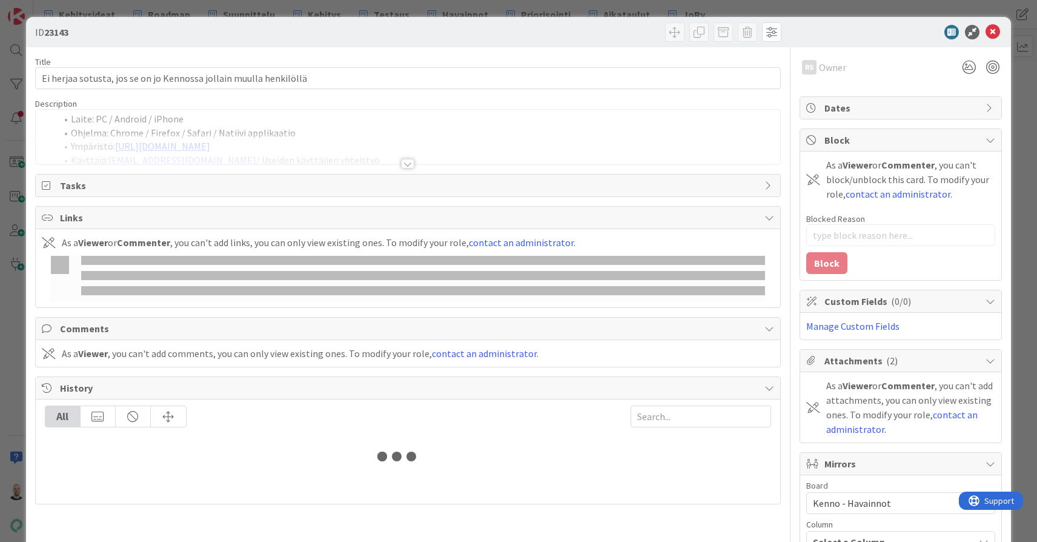
type textarea "x"
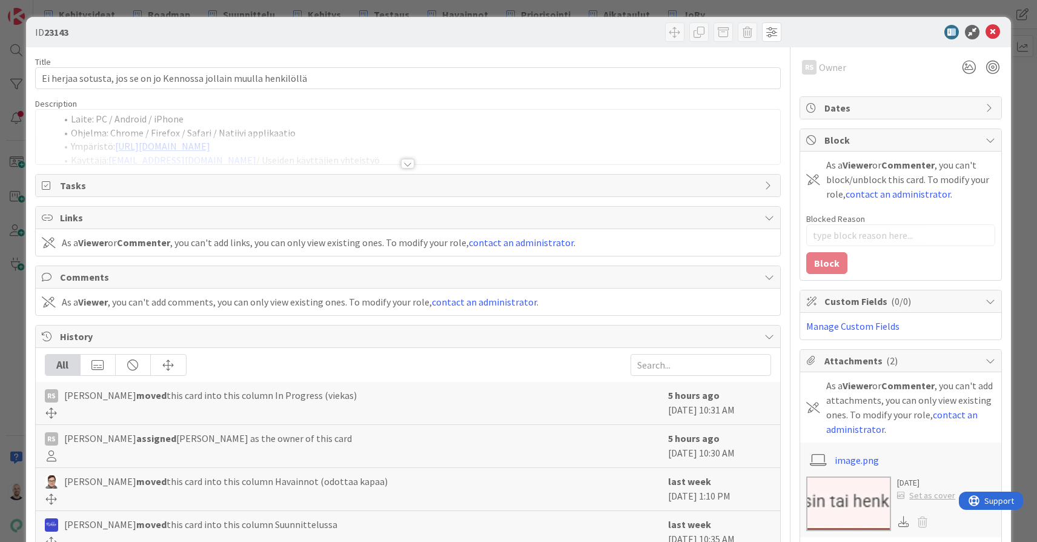
click at [408, 165] on div at bounding box center [407, 164] width 13 height 10
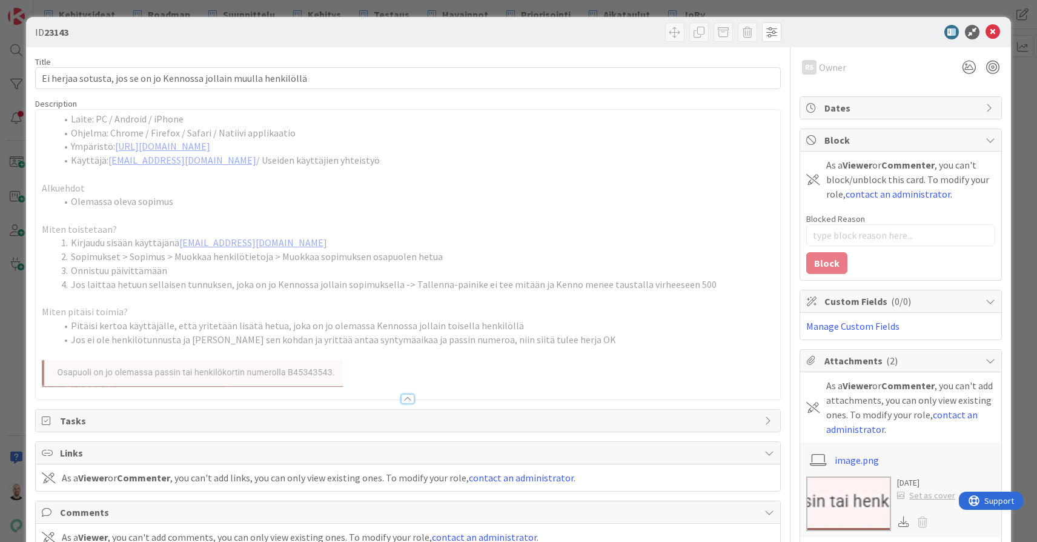
type input "19335"
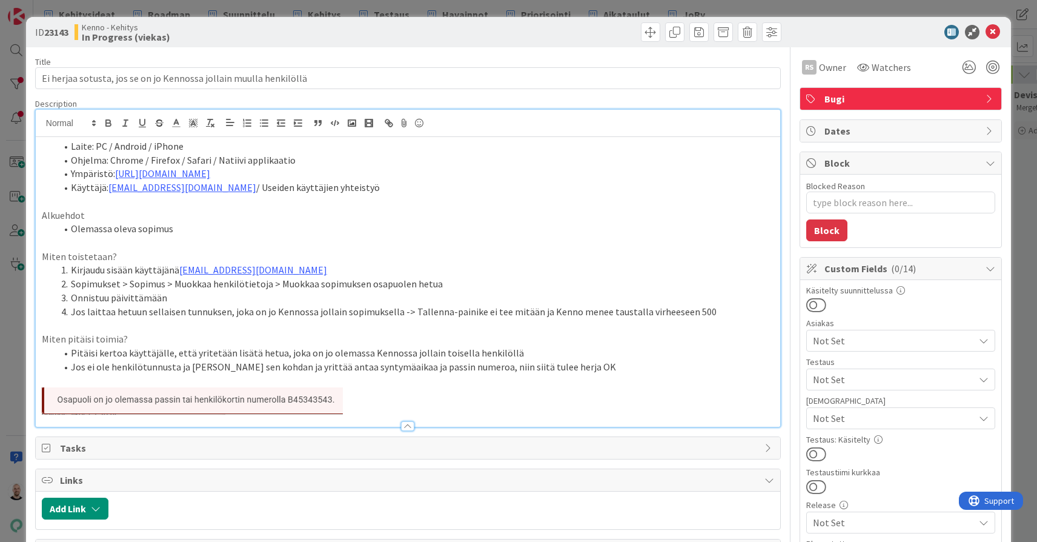
type textarea "x"
click at [572, 7] on div "ID 23143 Kenno - Kehitys In Progress (viekas) Title 66 / 128 Ei herjaa sotusta,…" at bounding box center [518, 271] width 1037 height 542
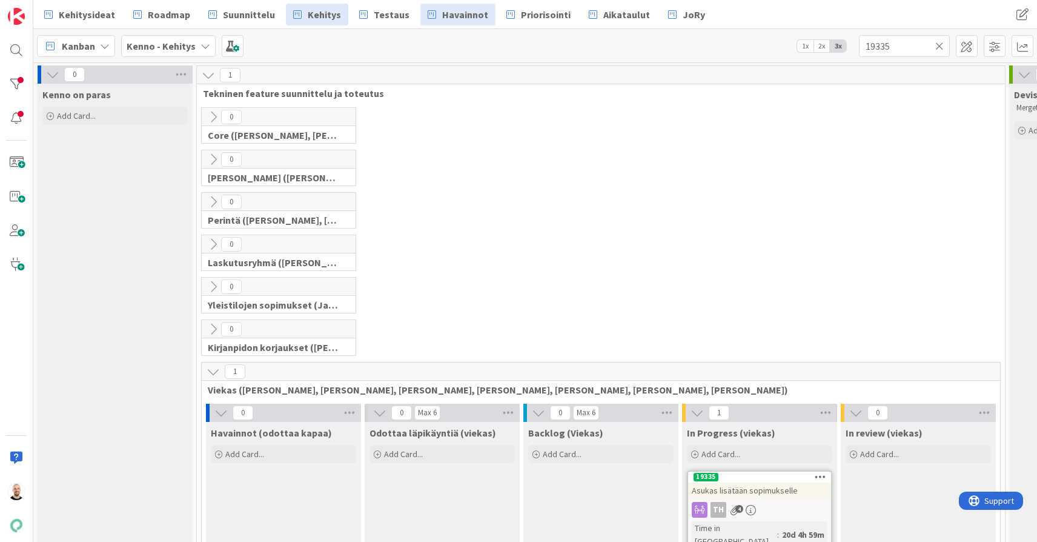
click at [456, 14] on span "Havainnot" at bounding box center [465, 14] width 46 height 15
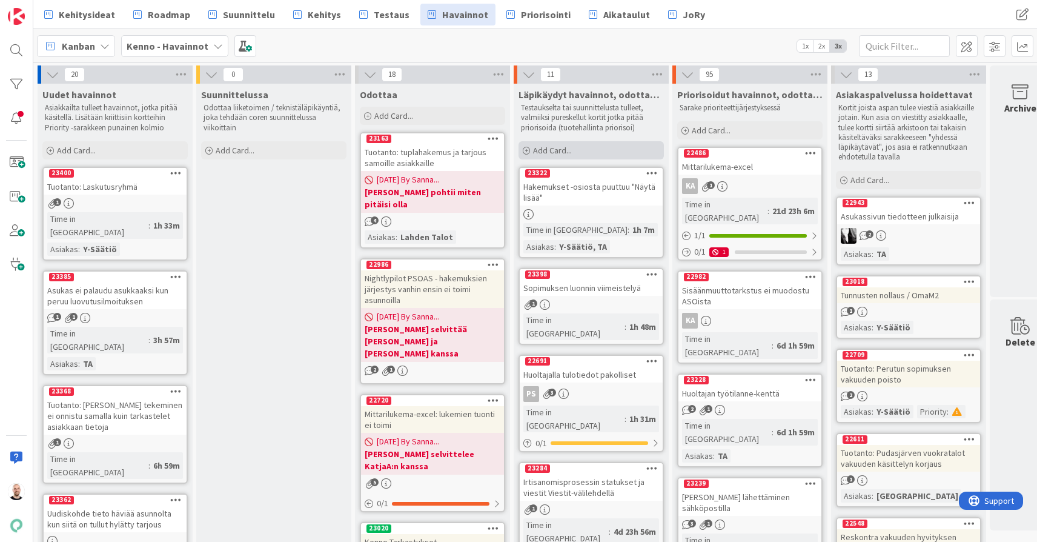
click at [569, 146] on span "Add Card..." at bounding box center [552, 150] width 39 height 11
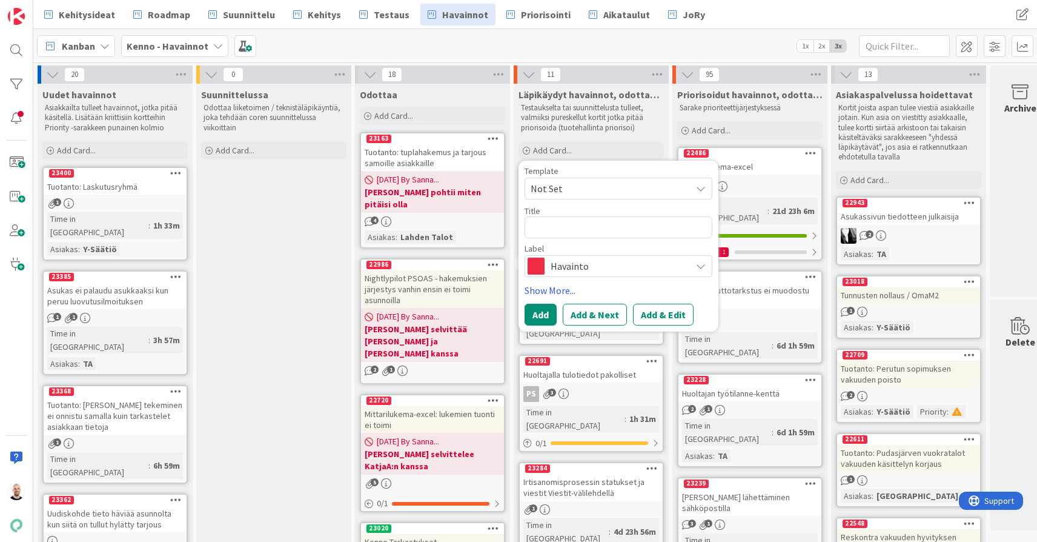
click at [577, 220] on textarea at bounding box center [619, 227] width 188 height 22
type textarea "x"
type textarea "T"
type textarea "x"
type textarea "TA"
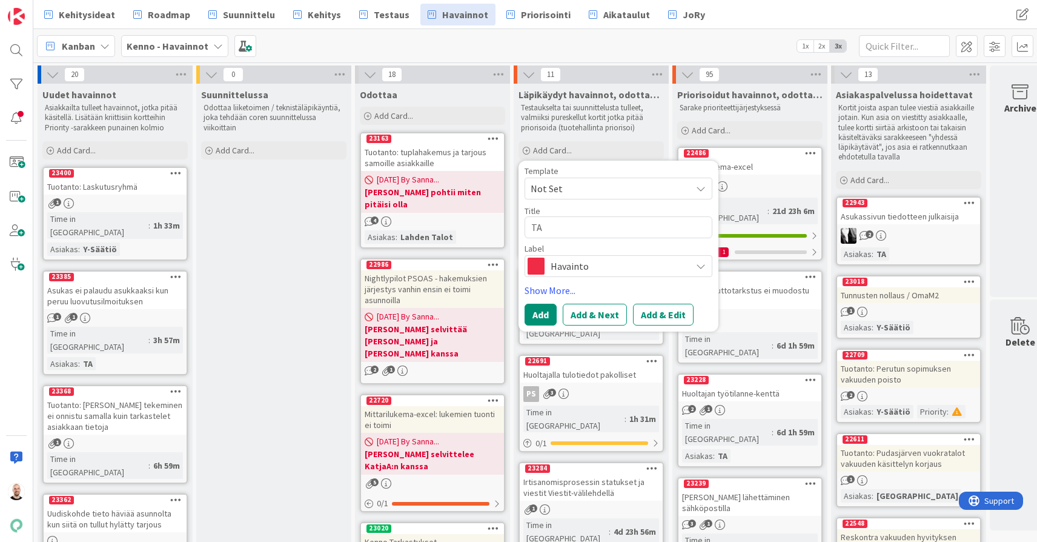
type textarea "x"
type textarea "TAv"
type textarea "x"
type textarea "TA"
type textarea "x"
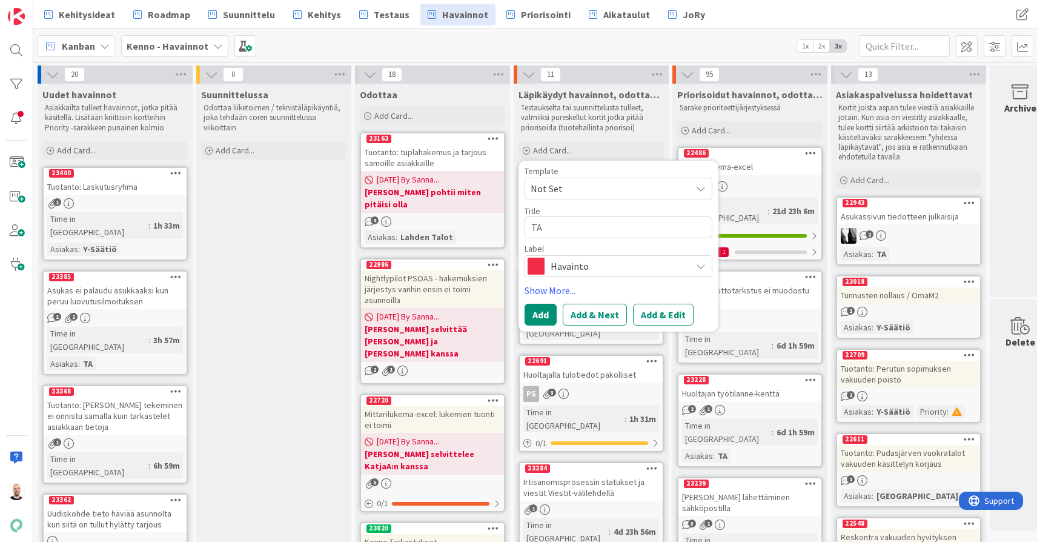
type textarea "T"
type textarea "x"
type textarea "Ta"
type textarea "x"
type textarea "Tav"
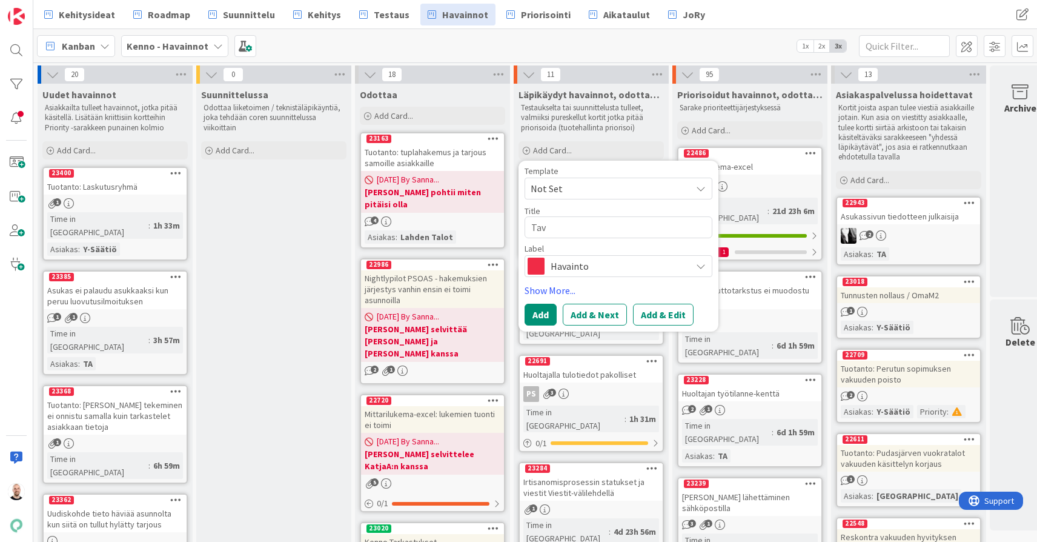
type textarea "x"
type textarea "Tavo"
type textarea "x"
type textarea "Tavoi"
type textarea "x"
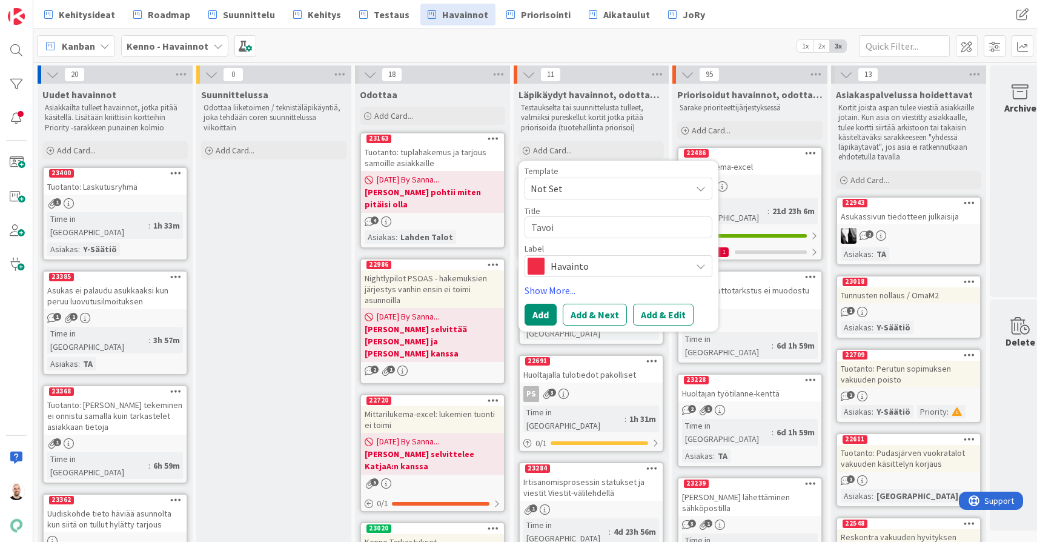
type textarea "Tavoit"
type textarea "x"
type textarea "Tavoitt"
type textarea "x"
type textarea "Tavoitte"
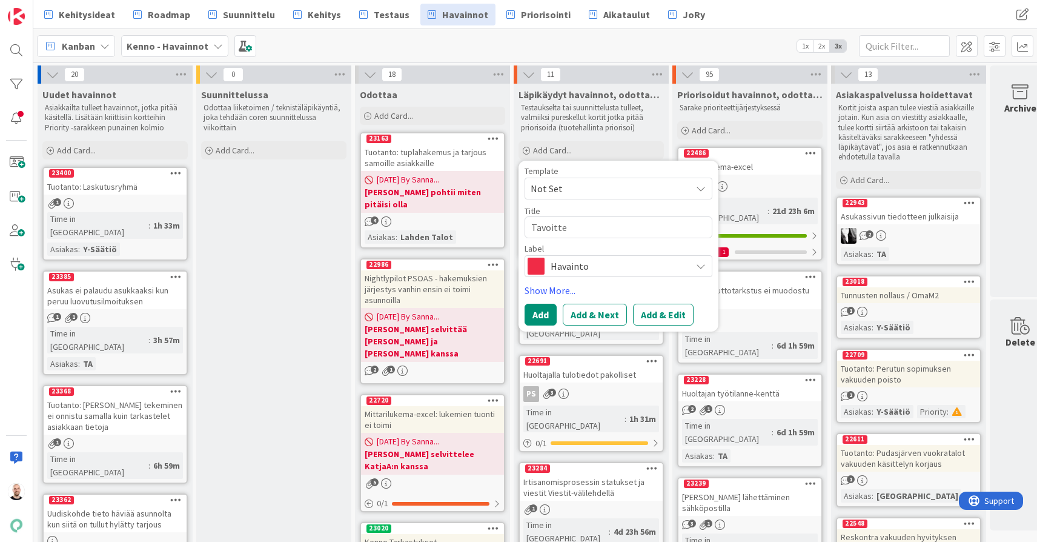
type textarea "x"
type textarea "Tavoittei"
type textarea "x"
type textarea "Tavoitteid"
type textarea "x"
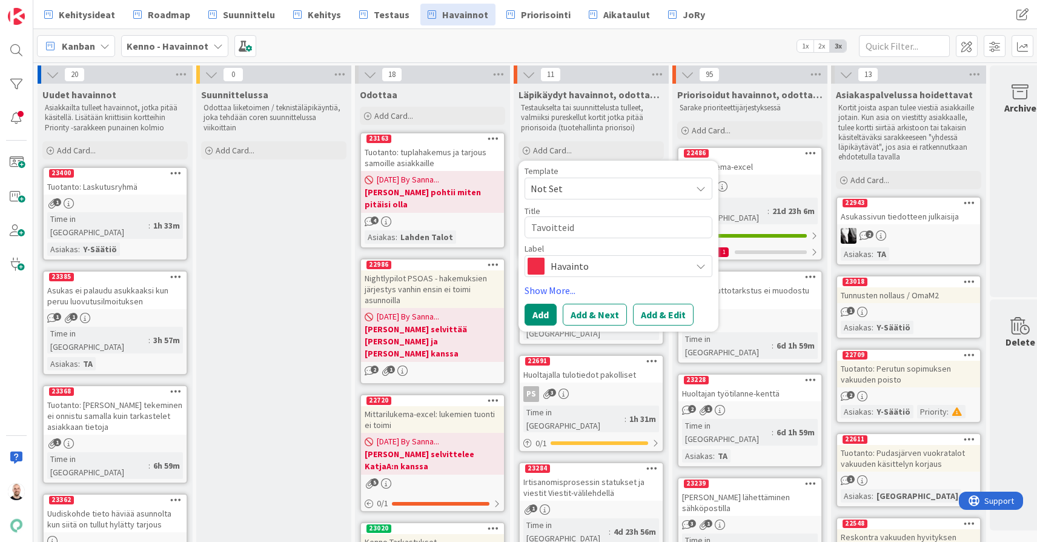
type textarea "Tavoitteide"
type textarea "x"
type textarea "Tavoitteiden"
type textarea "x"
type textarea "Tavoitteiden"
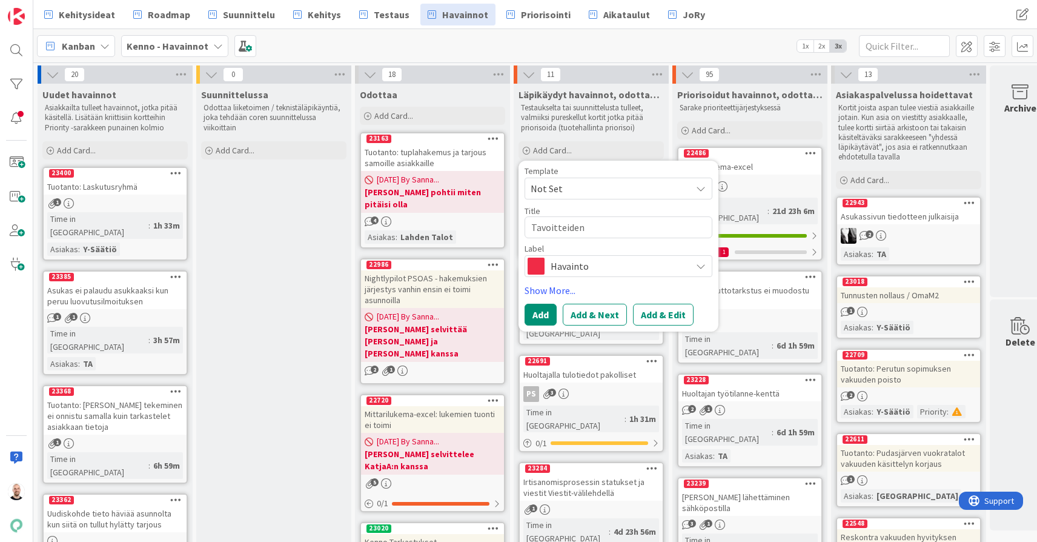
type textarea "x"
type textarea "Tavoitteiden l"
type textarea "x"
type textarea "Tavoitteiden lu"
type textarea "x"
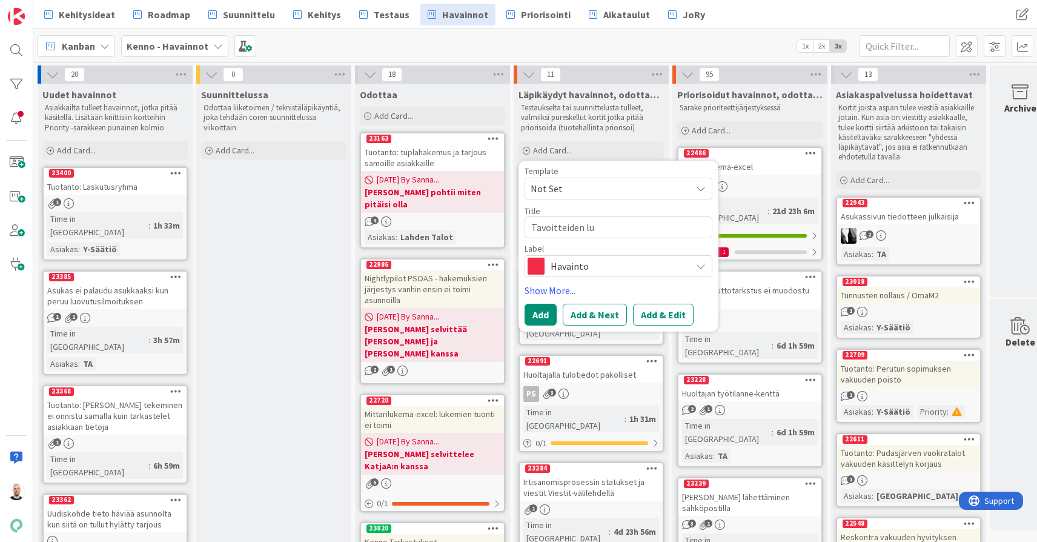
type textarea "Tavoitteiden luo"
type textarea "x"
type textarea "Tavoitteiden luon"
type textarea "x"
type textarea "Tavoitteiden luont"
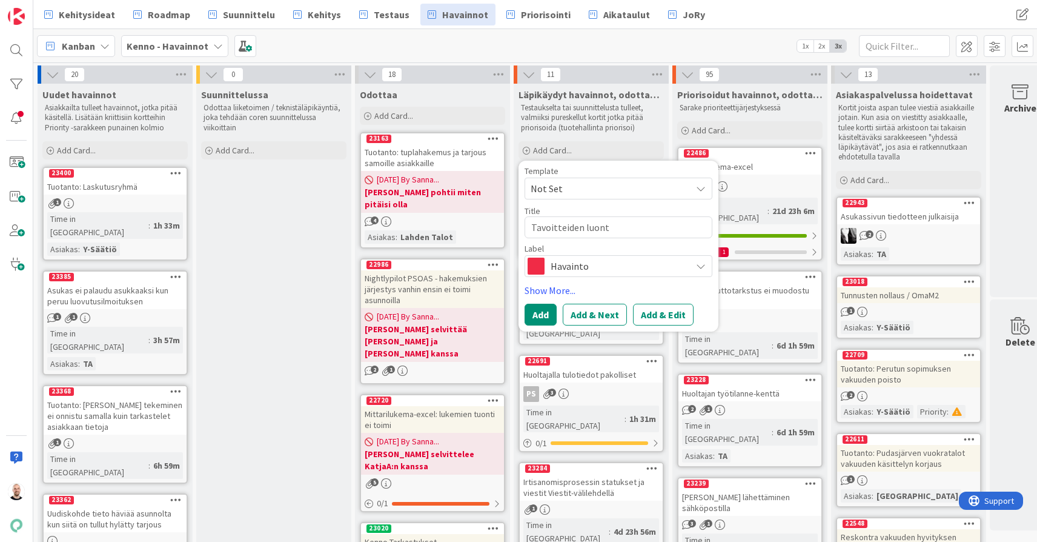
type textarea "x"
type textarea "Tavoitteiden luonti"
type textarea "x"
type textarea "Tavoitteiden luonti,"
type textarea "x"
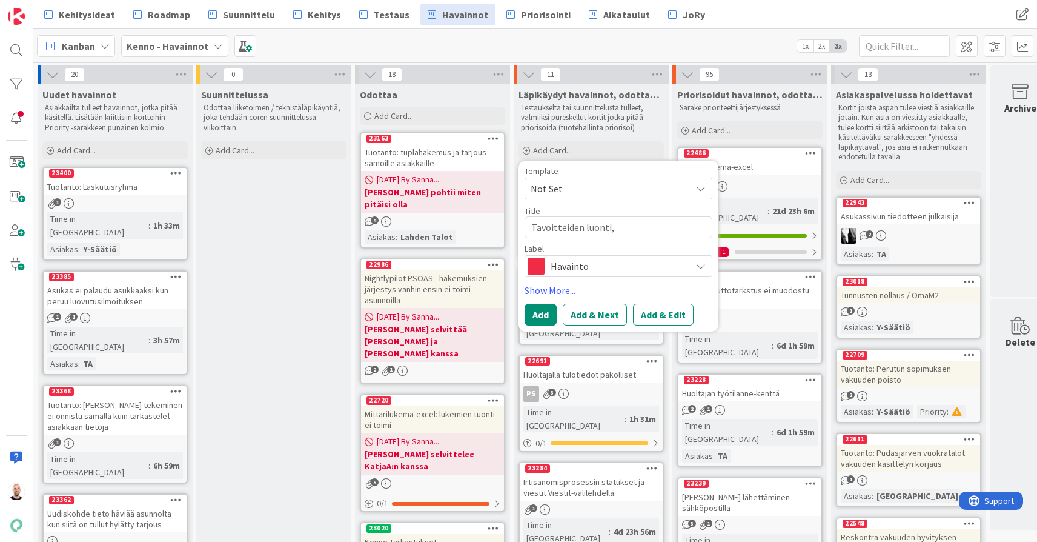
type textarea "Tavoitteiden luonti,"
type textarea "x"
type textarea "Tavoitteiden luonti, v"
type textarea "x"
type textarea "Tavoitteiden luonti, va"
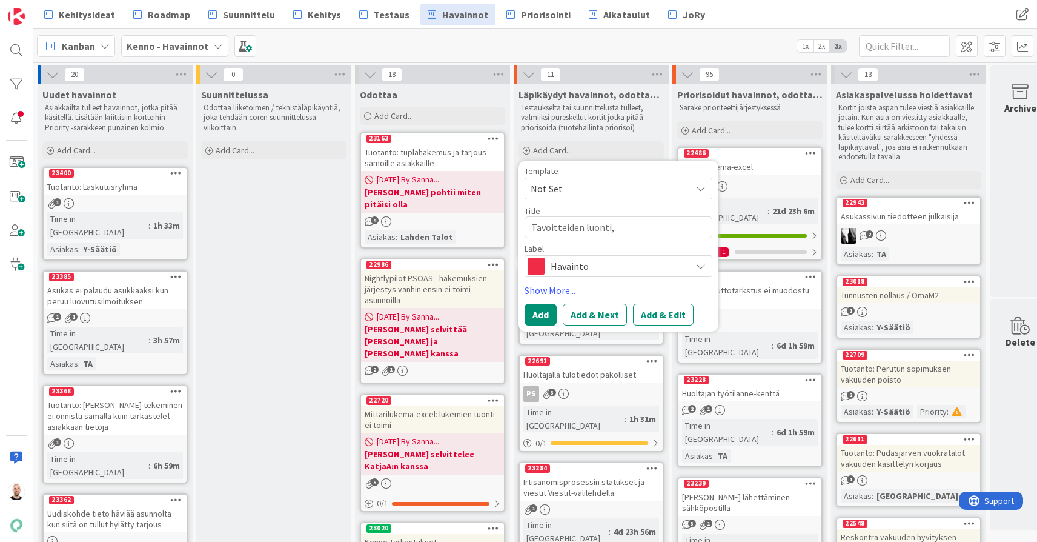
type textarea "x"
type textarea "Tavoitteiden luonti, vaj"
type textarea "x"
type textarea "Tavoitteiden luonti, vaja"
type textarea "x"
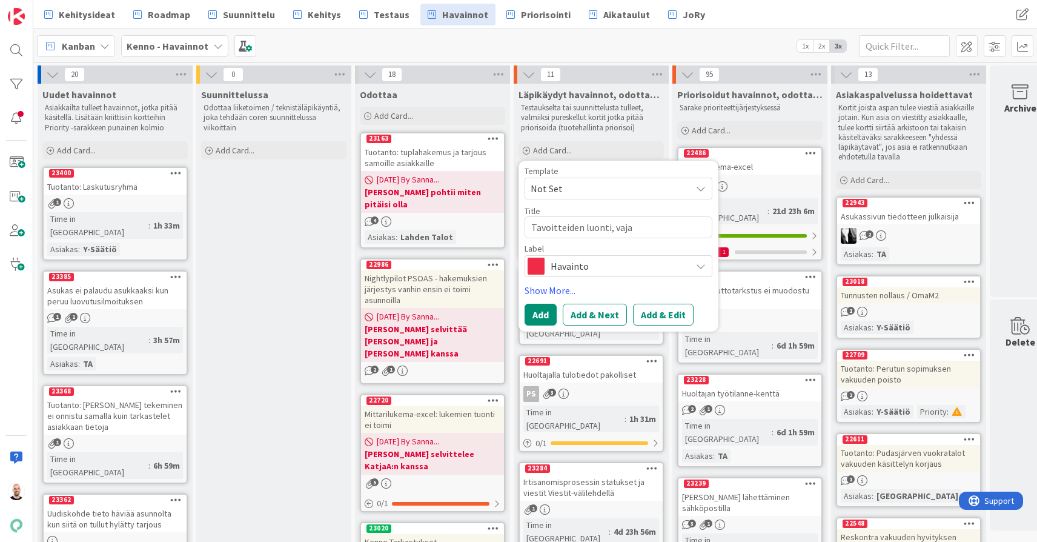
type textarea "Tavoitteiden luonti, vajaa"
type textarea "x"
type textarea "Tavoitteiden luonti, vajaat"
type textarea "x"
type textarea "Tavoitteiden luonti, vajaata"
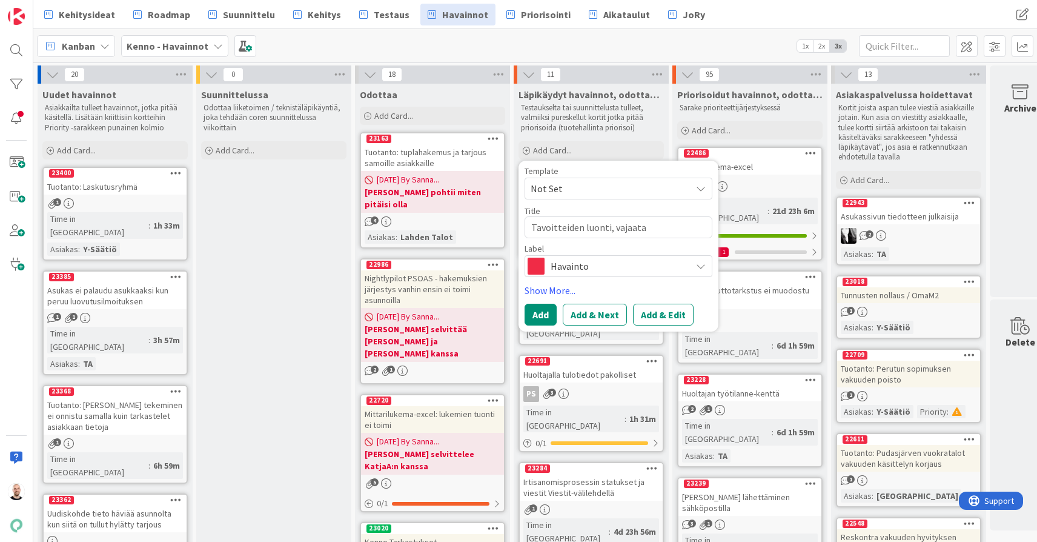
type textarea "x"
type textarea "Tavoitteiden luonti, vajaata"
type textarea "x"
type textarea "Tavoitteiden luonti, vajaata k"
type textarea "x"
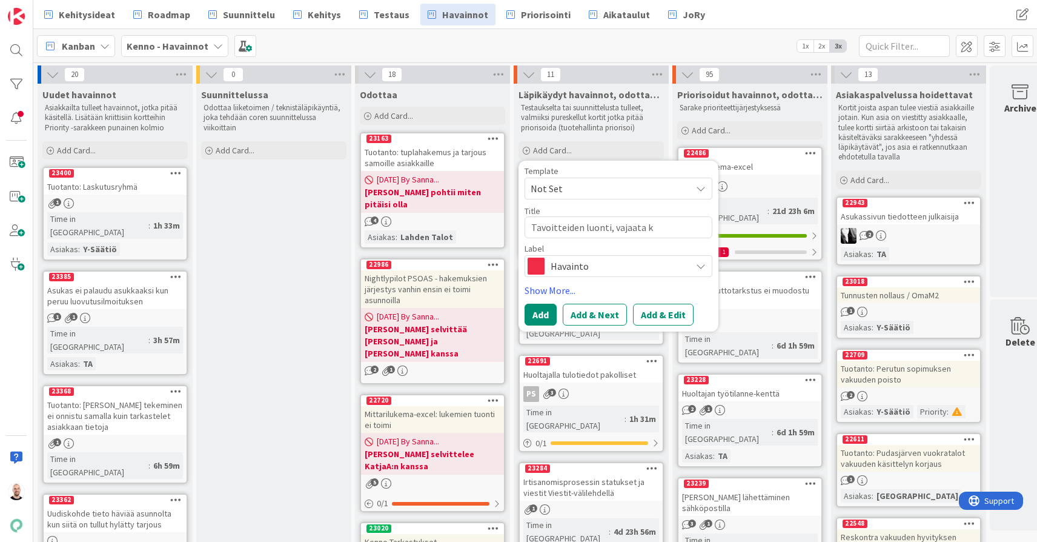
type textarea "Tavoitteiden luonti, vajaata kk"
type textarea "x"
type textarea "Tavoitteiden luonti, vajaata kk"
type textarea "x"
type textarea "Tavoitteiden luonti, vajaata kk e"
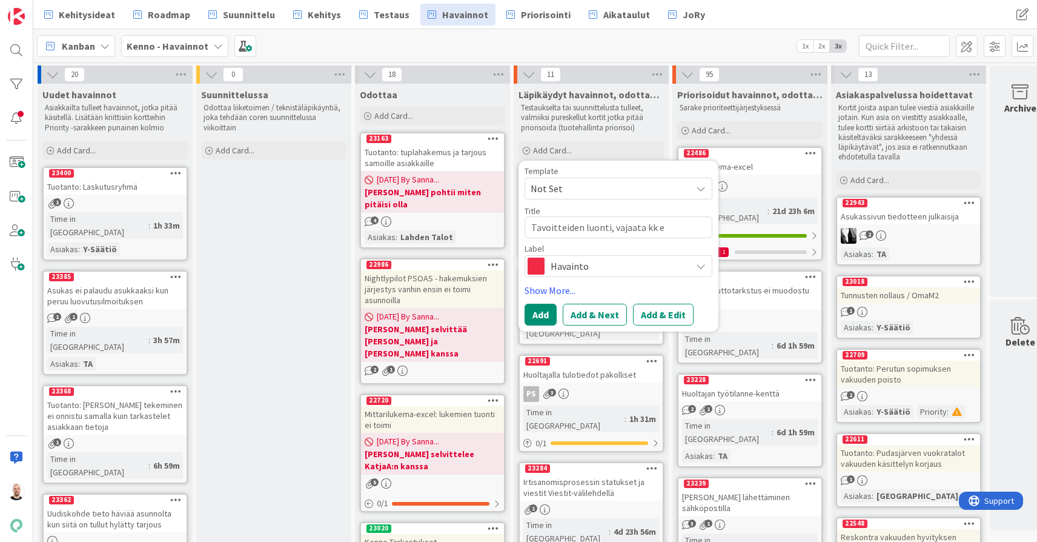
type textarea "x"
type textarea "Tavoitteiden luonti, vajaata kk ei"
type textarea "x"
type textarea "Tavoitteiden luonti, vajaata kk ei"
type textarea "x"
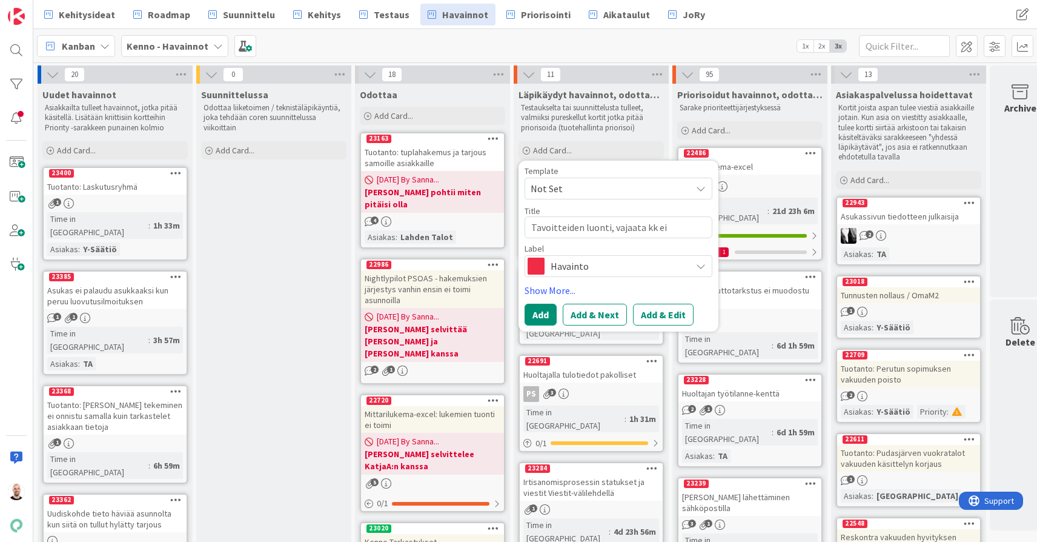
type textarea "Tavoitteiden luonti, vajaata kk ei l"
type textarea "x"
type textarea "Tavoitteiden luonti, vajaata kk ei la"
type textarea "x"
type textarea "Tavoitteiden luonti, vajaata kk ei las"
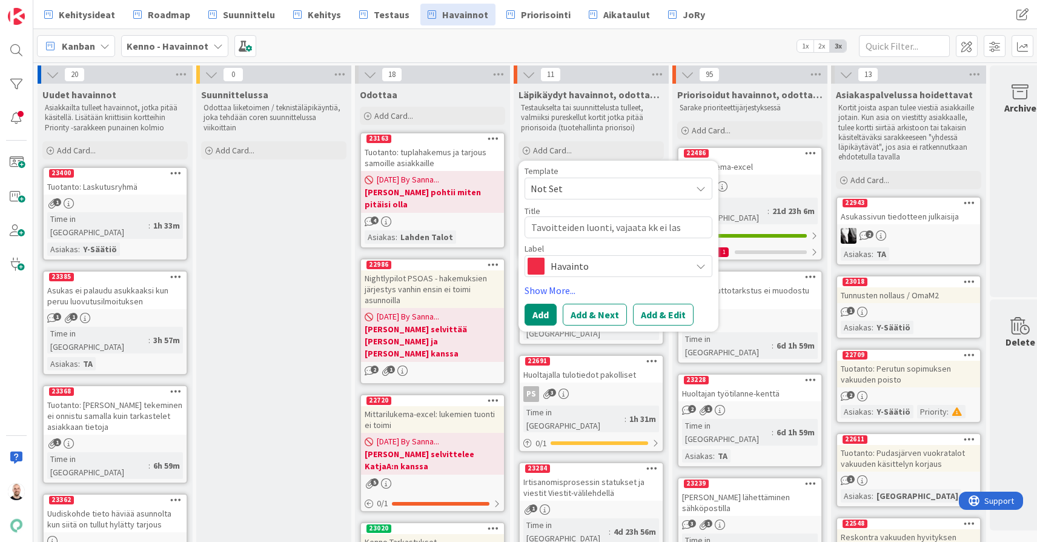
type textarea "x"
type textarea "Tavoitteiden luonti, vajaata kk ei lask"
type textarea "x"
type textarea "Tavoitteiden luonti, vajaata kk ei laske"
type textarea "x"
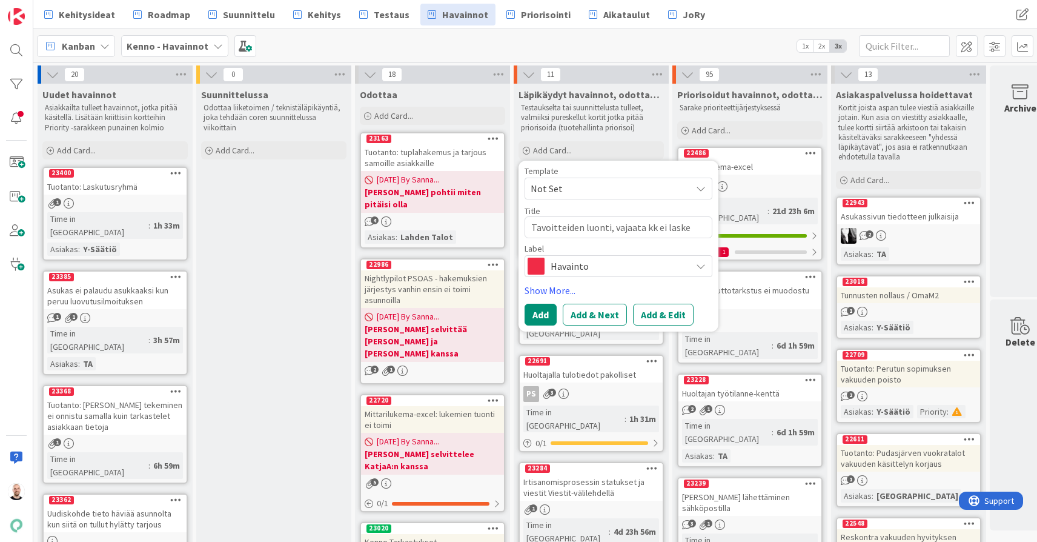
type textarea "Tavoitteiden luonti, vajaata kk ei lasket"
type textarea "x"
type textarea "Tavoitteiden luonti, vajaata kk ei lasketa"
type textarea "x"
type textarea "Tavoitteiden luonti, vajaata kk ei lasketa"
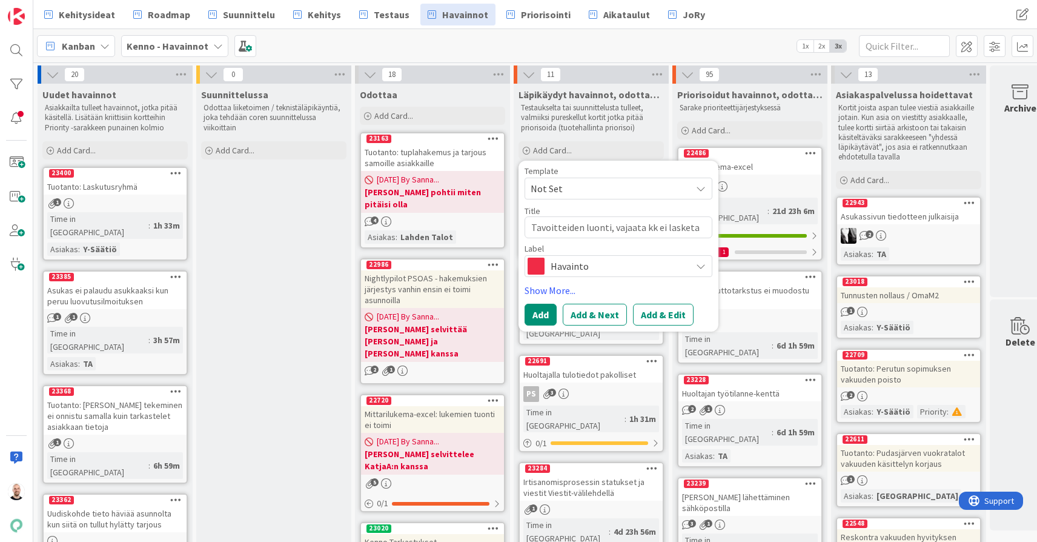
type textarea "x"
type textarea "Tavoitteiden luonti, vajaata kk ei lasketa y"
type textarea "x"
type textarea "Tavoitteiden luonti, vajaata kk ei lasketa yh"
type textarea "x"
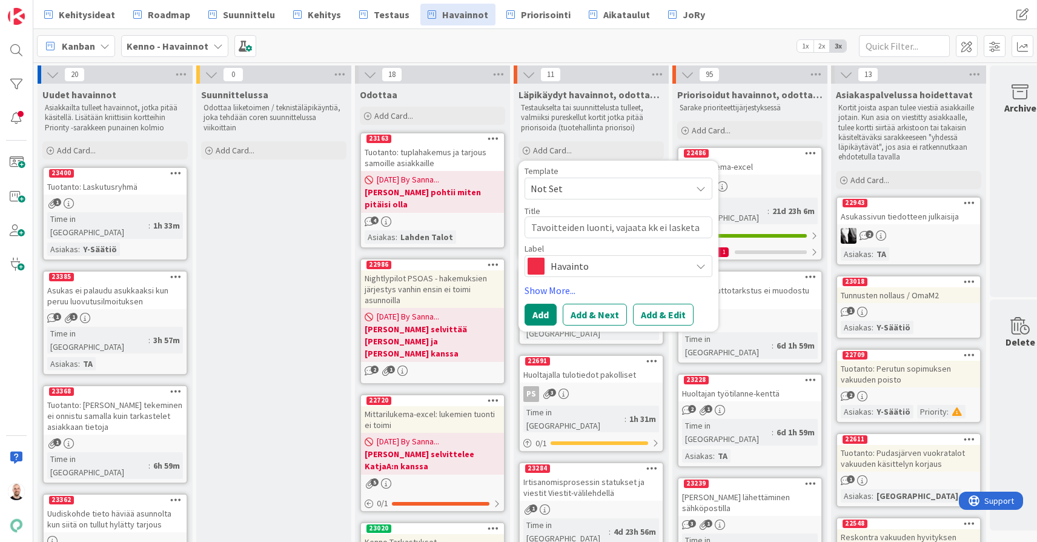
type textarea "Tavoitteiden luonti, vajaata kk ei lasketa yht"
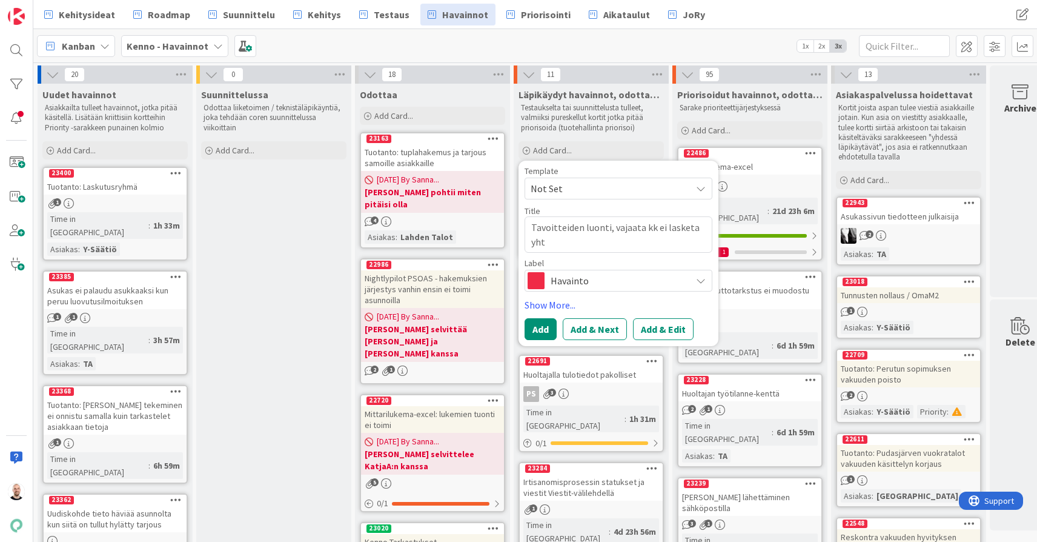
type textarea "x"
type textarea "Tavoitteiden luonti, vajaata kk ei lasketa yhte"
type textarea "x"
type textarea "Tavoitteiden luonti, vajaata kk ei lasketa yhtei"
type textarea "x"
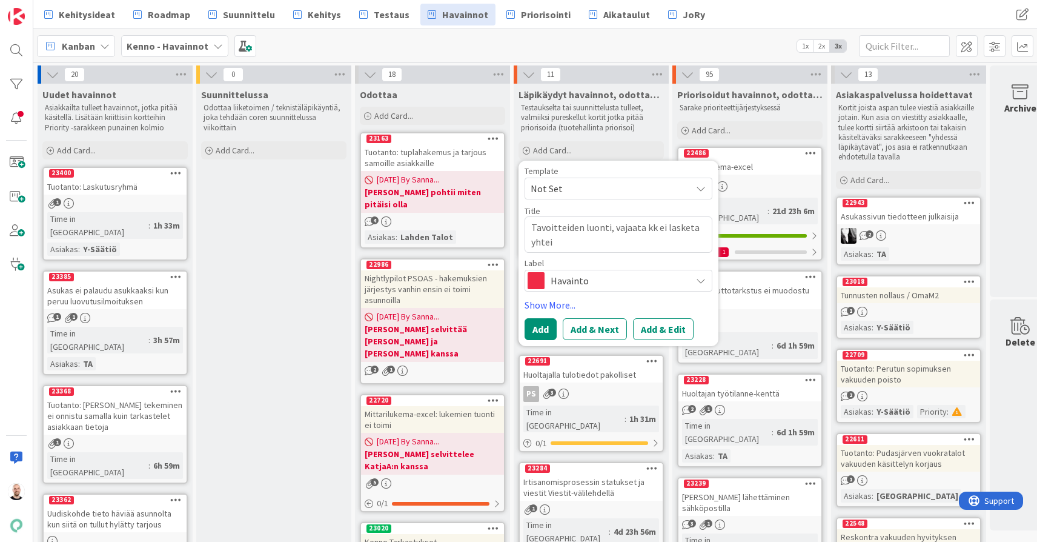
type textarea "Tavoitteiden luonti, vajaata kk ei lasketa yhteis"
type textarea "x"
type textarea "Tavoitteiden luonti, vajaata kk ei lasketa yhteiss"
type textarea "x"
type textarea "Tavoitteiden luonti, vajaata kk ei lasketa yhteissu"
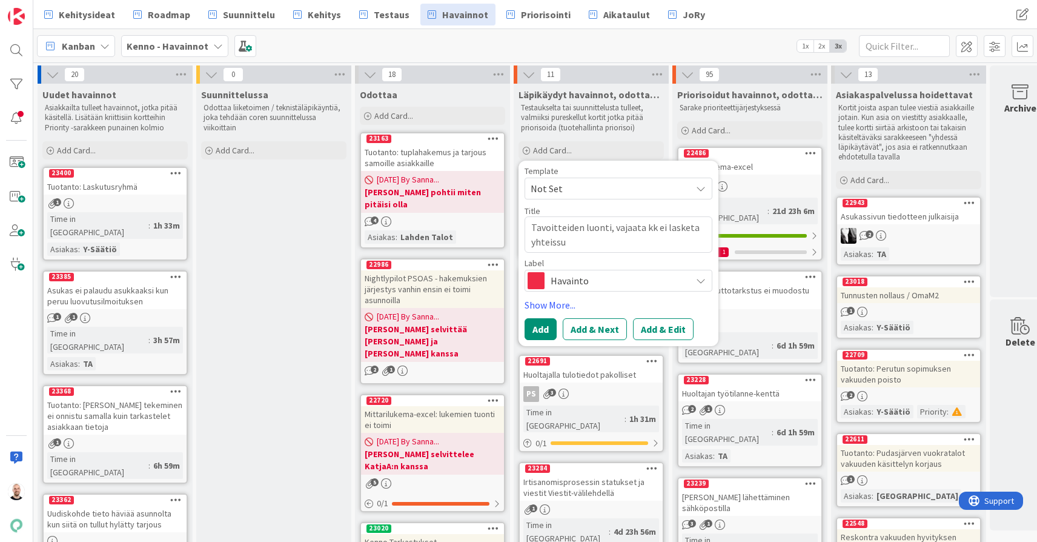
type textarea "x"
type textarea "Tavoitteiden luonti, vajaata kk ei lasketa yhteissum"
type textarea "x"
type textarea "Tavoitteiden luonti, vajaata kk ei lasketa yhteissumm"
type textarea "x"
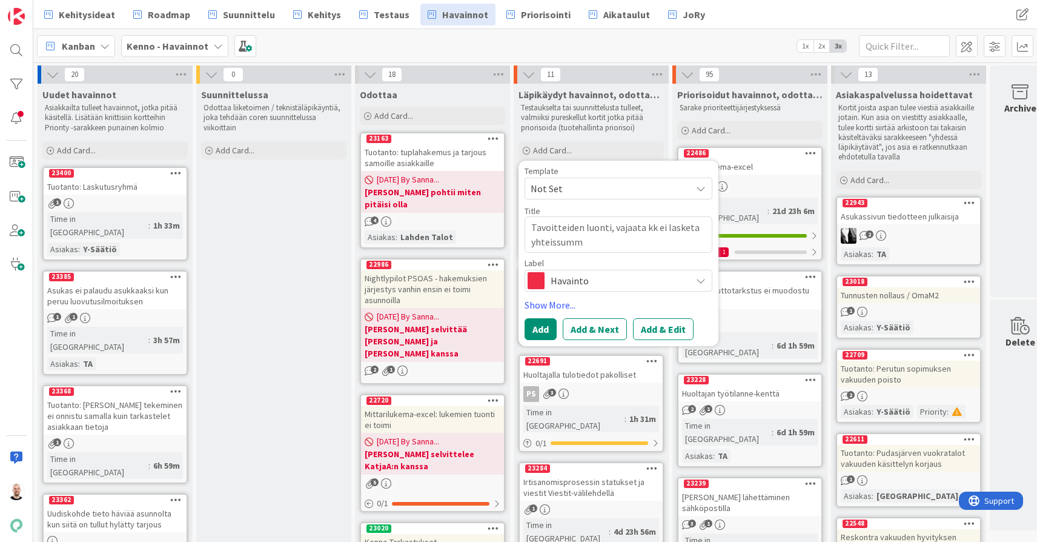
type textarea "Tavoitteiden luonti, vajaata kk ei lasketa yhteissumma"
type textarea "x"
type textarea "Tavoitteiden luonti, vajaata kk ei lasketa yhteissummaa"
type textarea "x"
type textarea "Tavoitteiden luonti, vajaata kk ei lasketa yhteissummaan"
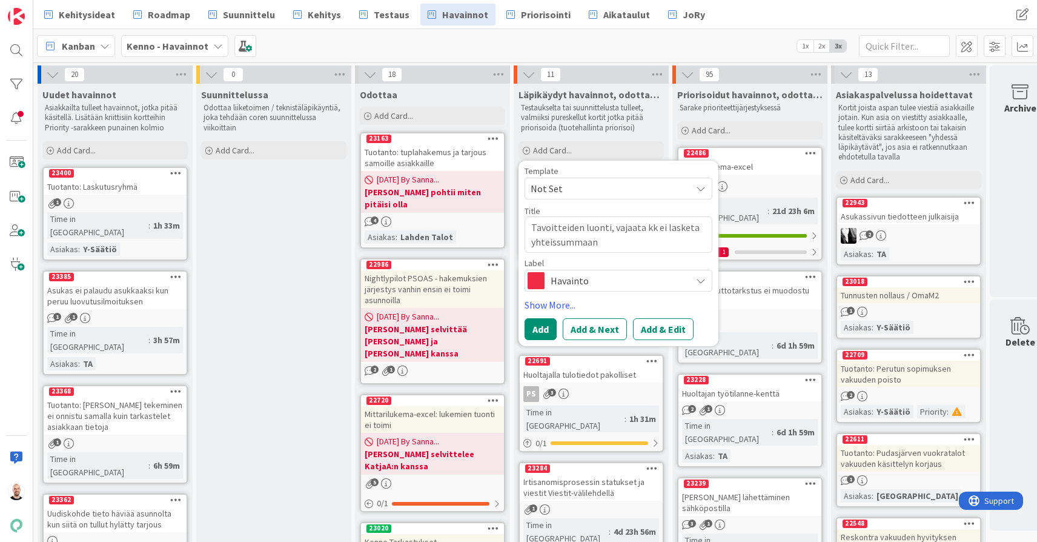
drag, startPoint x: 609, startPoint y: 229, endPoint x: 616, endPoint y: 247, distance: 18.6
click at [609, 229] on textarea "Tavoitteiden luonti, vajaata kk ei lasketa yhteissummaan" at bounding box center [619, 234] width 188 height 36
type textarea "x"
type textarea "Tavoitteiden luonti vajaata kk ei lasketa yhteissummaan"
type textarea "x"
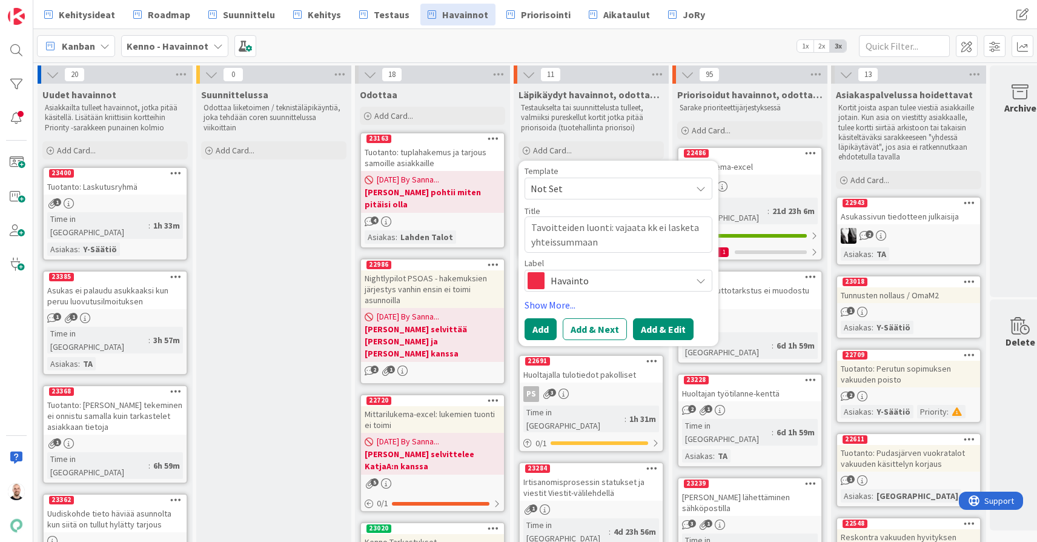
type textarea "Tavoitteiden luonti: vajaata kk ei lasketa yhteissummaan"
click at [669, 336] on button "Add & Edit" at bounding box center [663, 329] width 61 height 22
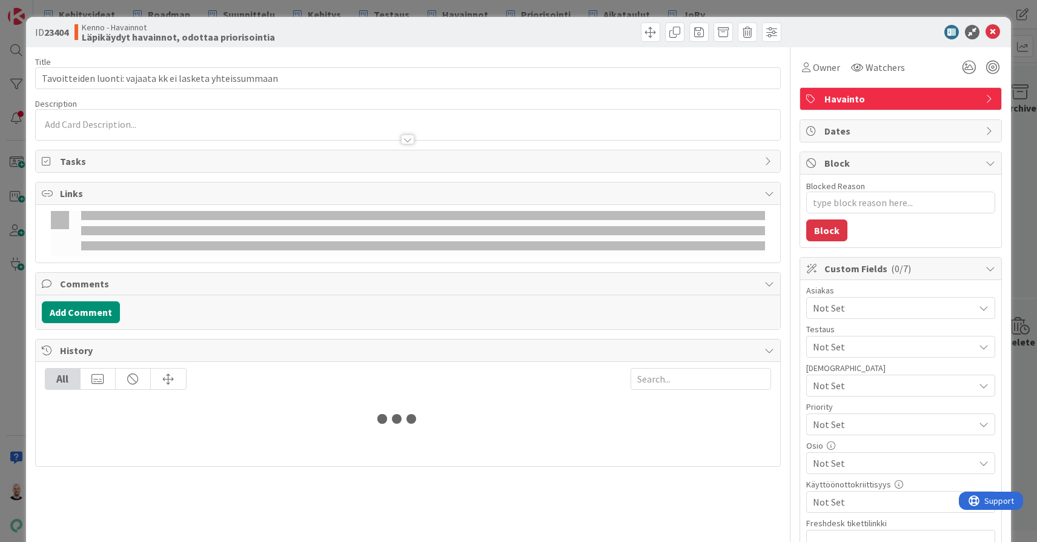
click at [583, 193] on span "Links" at bounding box center [409, 193] width 699 height 15
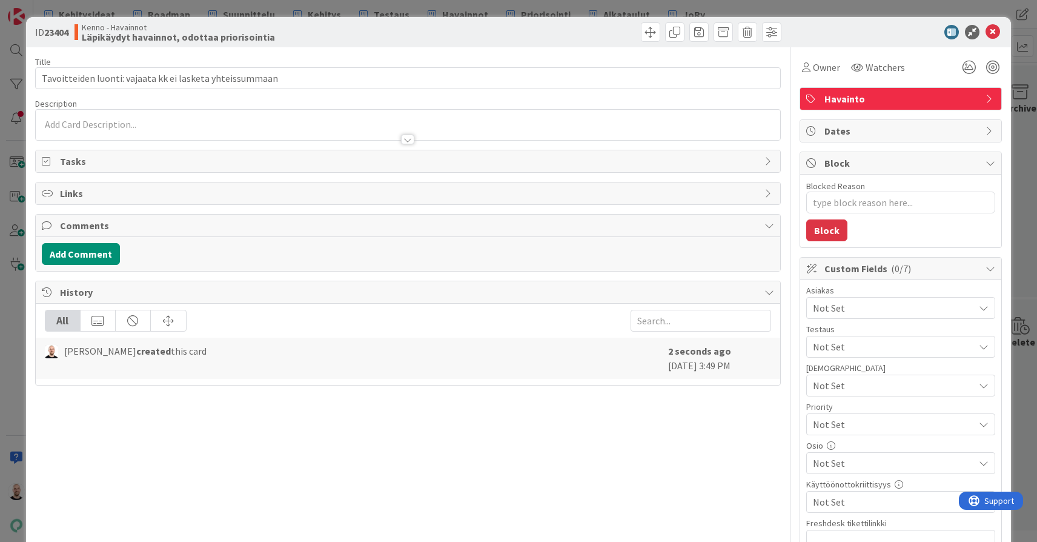
click at [409, 138] on div at bounding box center [407, 139] width 13 height 10
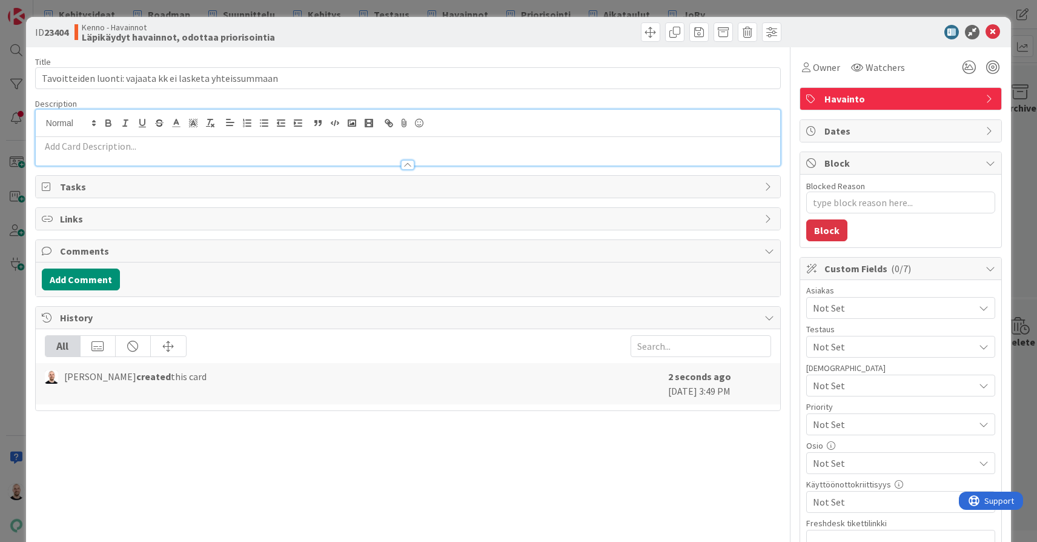
click at [279, 158] on div at bounding box center [408, 159] width 745 height 13
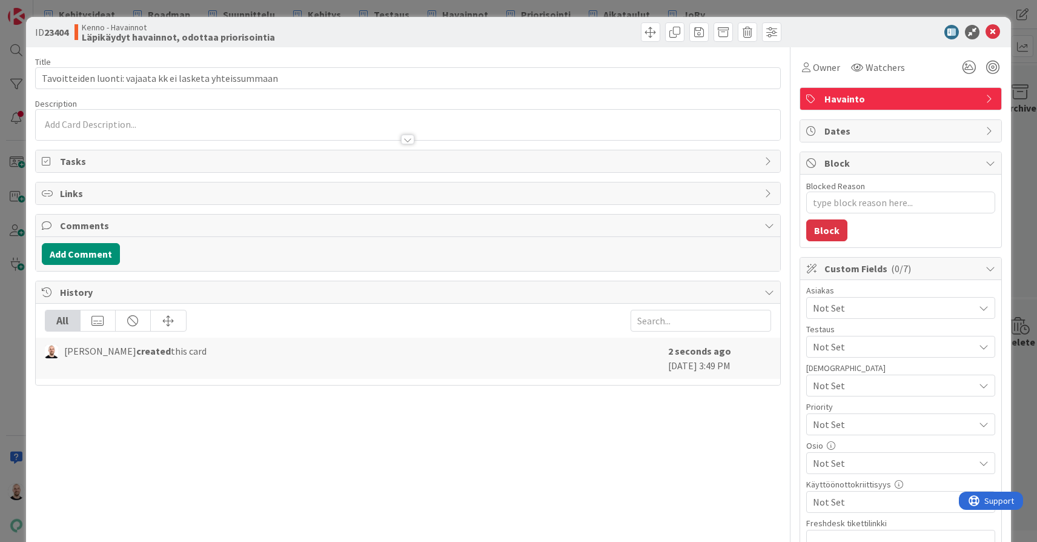
click at [238, 123] on p at bounding box center [408, 125] width 732 height 14
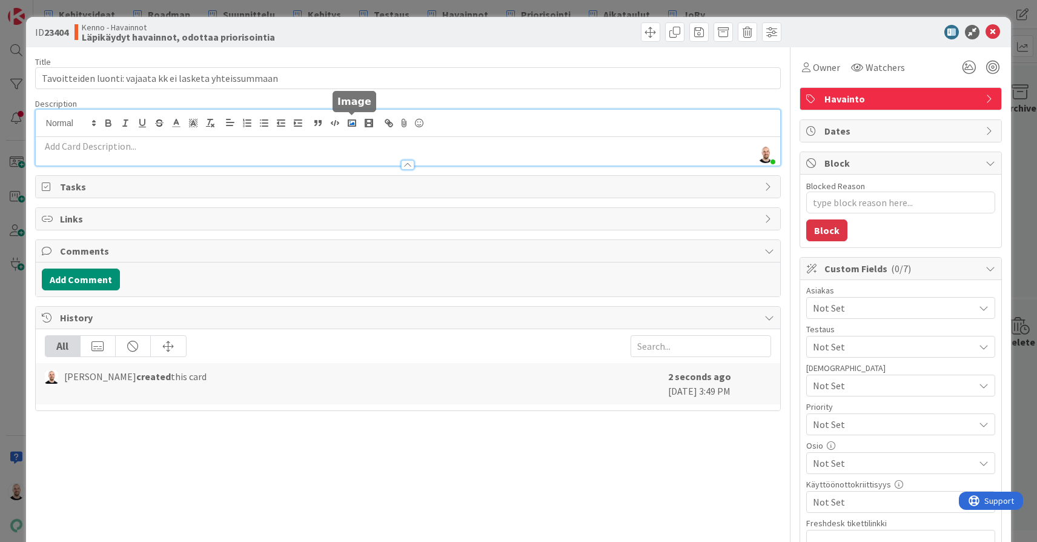
click at [353, 123] on polyline "button" at bounding box center [352, 123] width 5 height 3
click at [548, 150] on p at bounding box center [408, 146] width 732 height 14
click at [353, 120] on rect "button" at bounding box center [351, 123] width 7 height 6
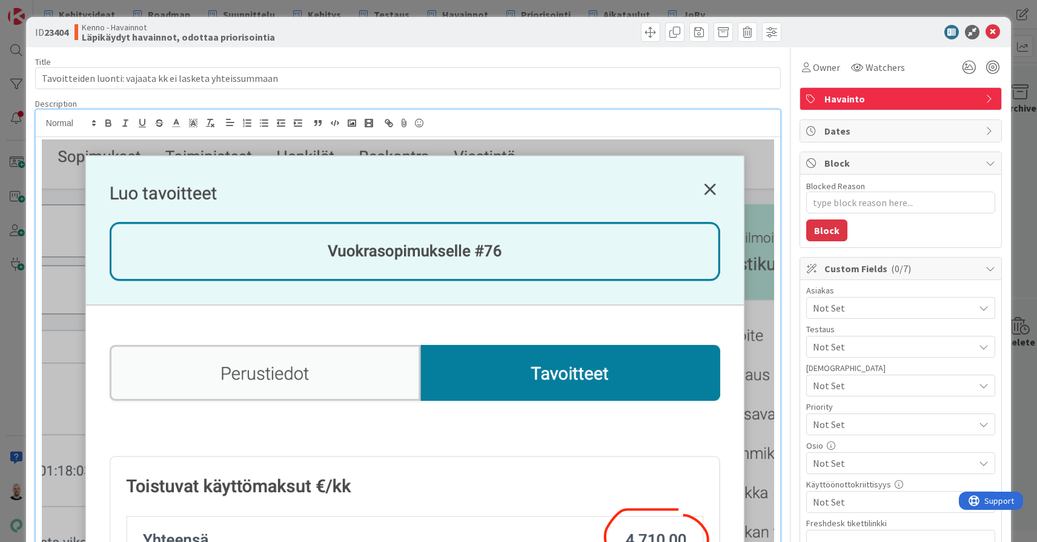
click at [37, 141] on div at bounding box center [408, 521] width 745 height 769
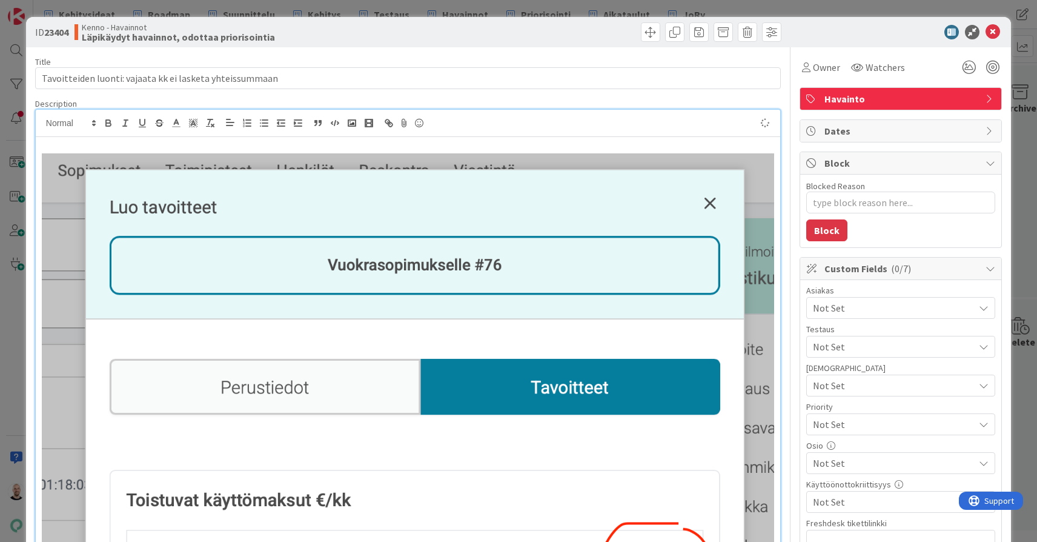
type textarea "x"
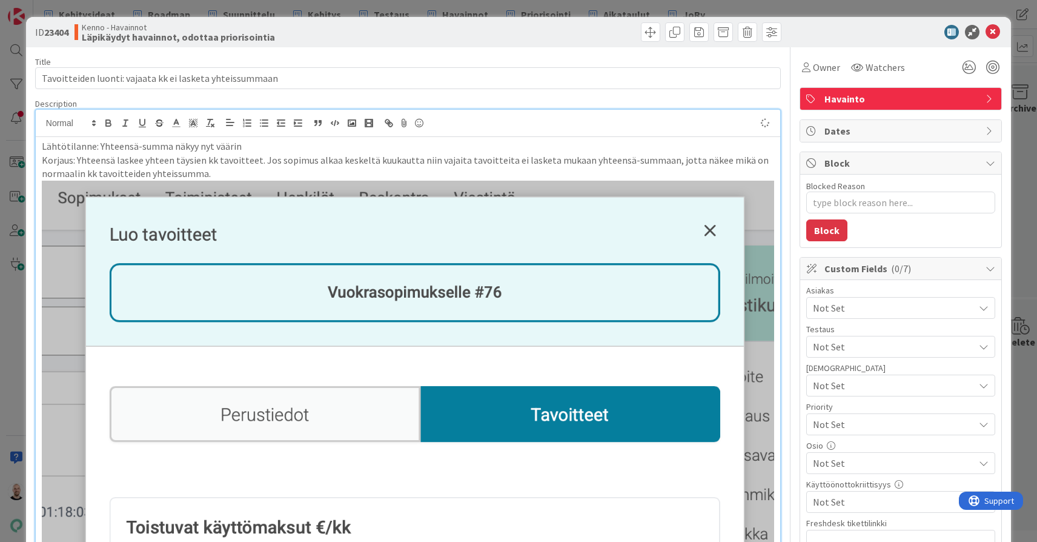
click at [97, 147] on p "Lähtötilanne: Yhteensä-summa näkyy nyt väärin" at bounding box center [408, 146] width 732 height 14
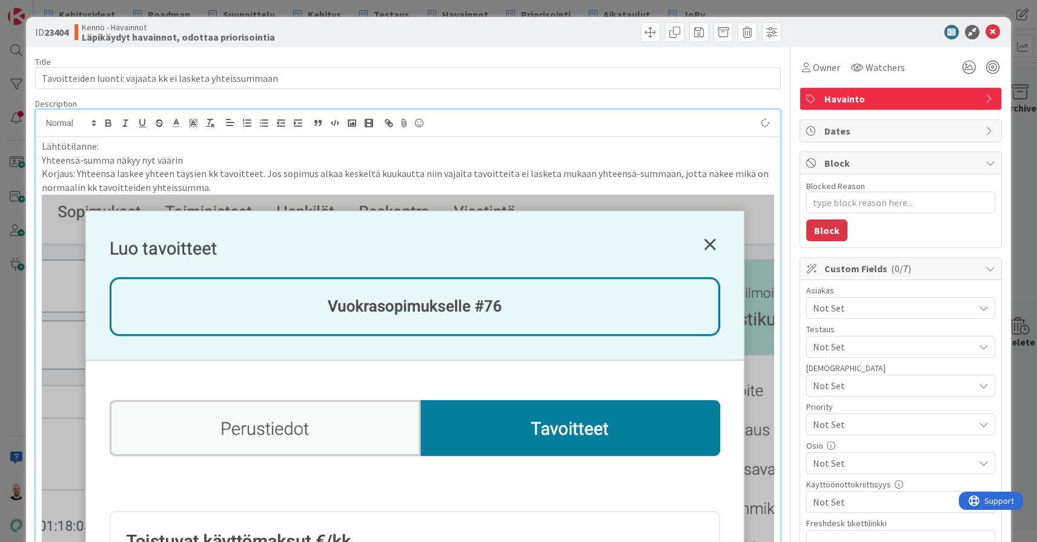
click at [76, 172] on p "Korjaus: Yhteensä laskee yhteen täysien kk tavoitteet. Jos sopimus alkaa keskel…" at bounding box center [408, 180] width 732 height 27
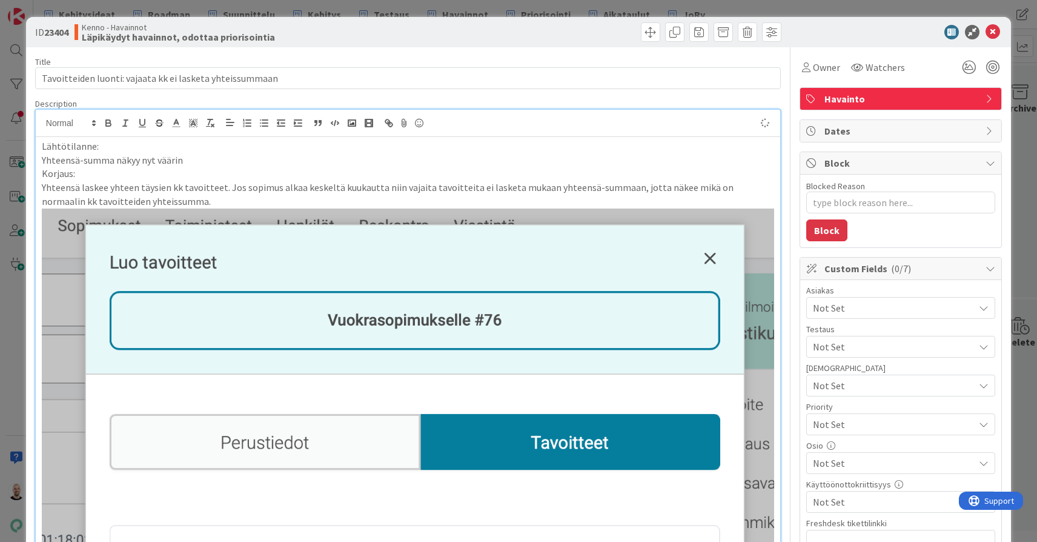
click at [193, 159] on p "Yhteensä-summa näkyy nyt väärin" at bounding box center [408, 160] width 732 height 14
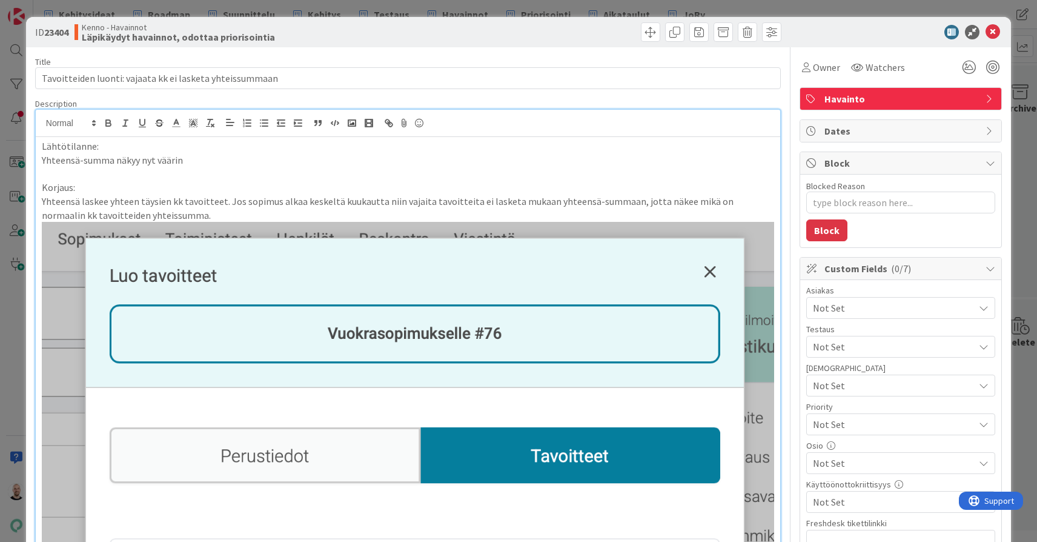
click at [138, 146] on p "Lähtötilanne:" at bounding box center [408, 146] width 732 height 14
drag, startPoint x: 115, startPoint y: 148, endPoint x: 0, endPoint y: 148, distance: 115.1
click at [0, 148] on div "ID 23404 Kenno - Havainnot Läpikäydyt havainnot, odottaa priorisointia Title 56…" at bounding box center [518, 271] width 1037 height 542
click at [108, 126] on icon "button" at bounding box center [108, 124] width 5 height 3
drag, startPoint x: 85, startPoint y: 182, endPoint x: 28, endPoint y: 182, distance: 57.6
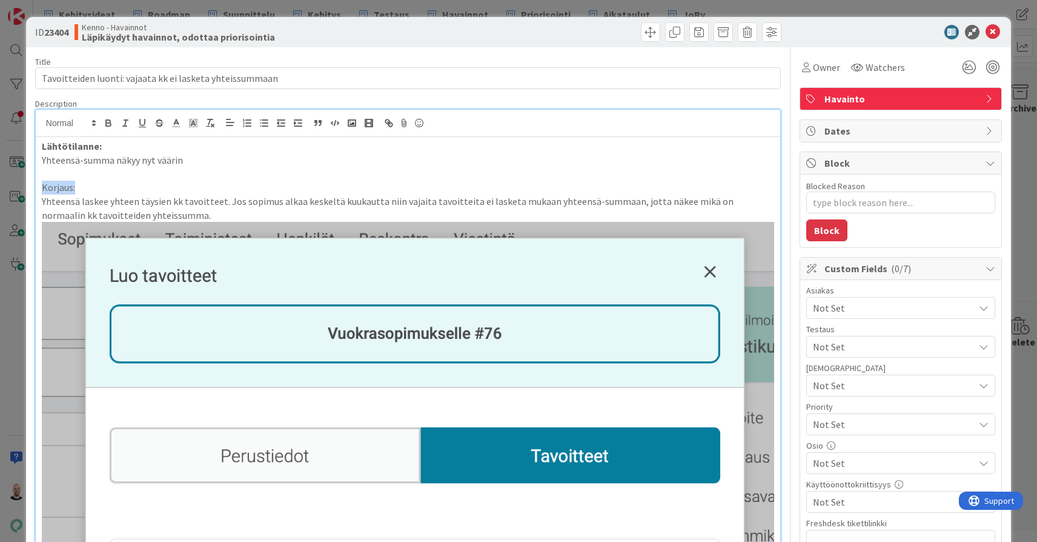
click at [108, 121] on icon "button" at bounding box center [108, 121] width 4 height 3
click at [123, 196] on p "Yhteensä laskee yhteen täysien kk tavoitteet. Jos sopimus alkaa keskeltä kuukau…" at bounding box center [408, 207] width 732 height 27
click at [78, 201] on p "Yhteensä laskee yhteen täysien kk tavoitteet. Jos sopimus alkaa keskeltä kuukau…" at bounding box center [408, 207] width 732 height 27
click at [223, 216] on p "Yhteensä-summa laskee yhteen täysien kk tavoitteet. Jos sopimus alkaa keskeltä …" at bounding box center [408, 207] width 732 height 27
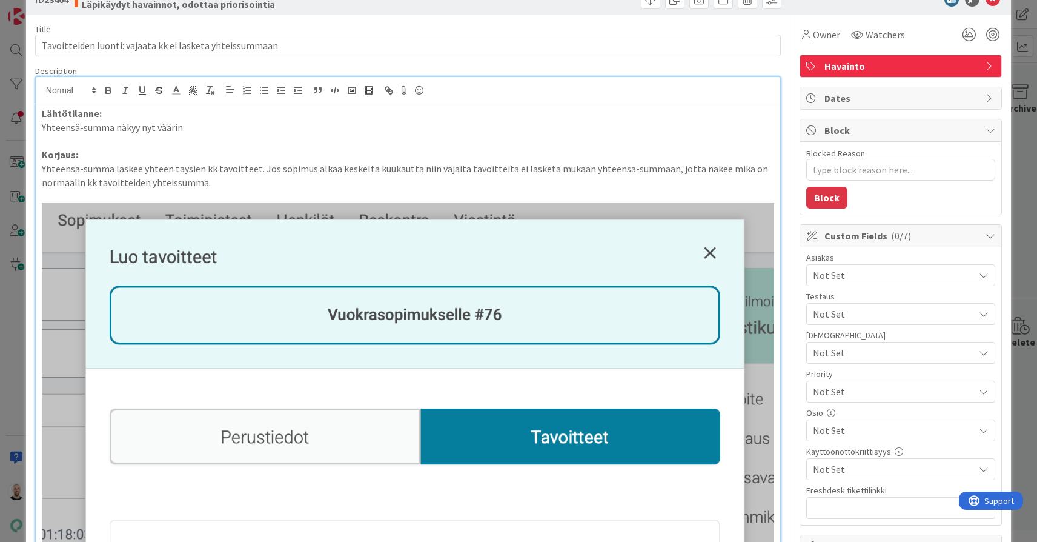
scroll to position [33, 0]
click at [245, 183] on p "Yhteensä-summa laskee yhteen täysien kk tavoitteet. Jos sopimus alkaa keskeltä …" at bounding box center [408, 175] width 732 height 27
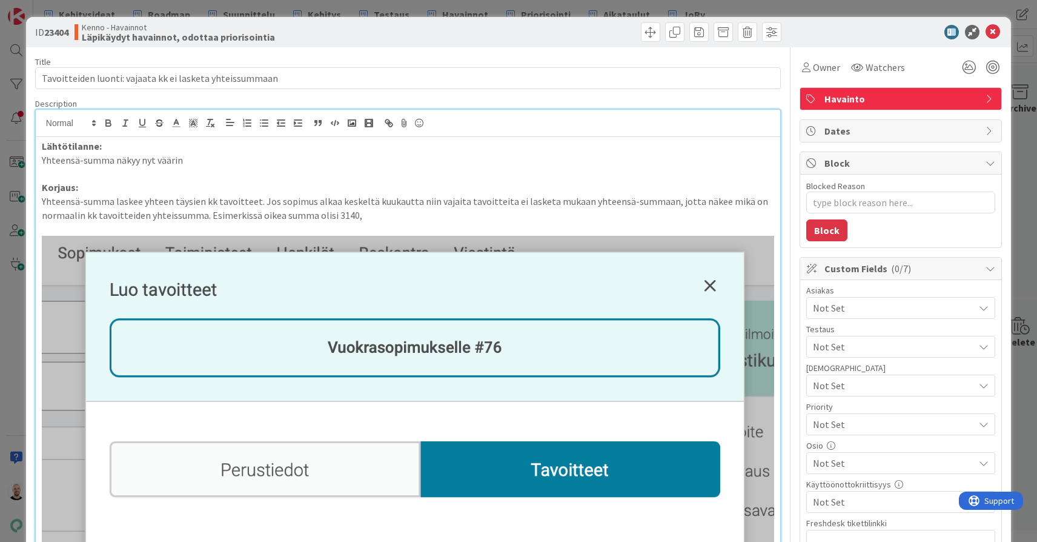
scroll to position [0, 0]
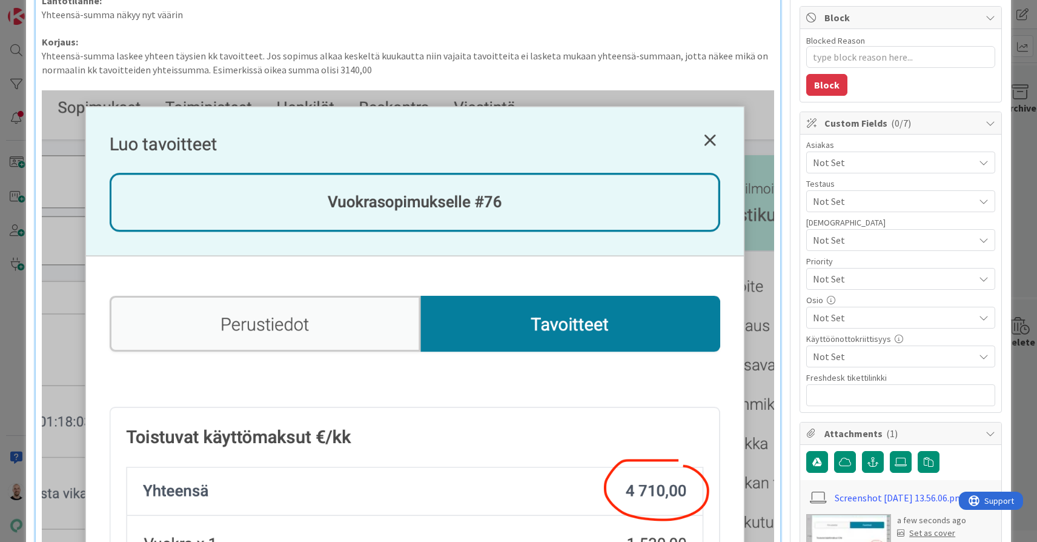
type textarea "x"
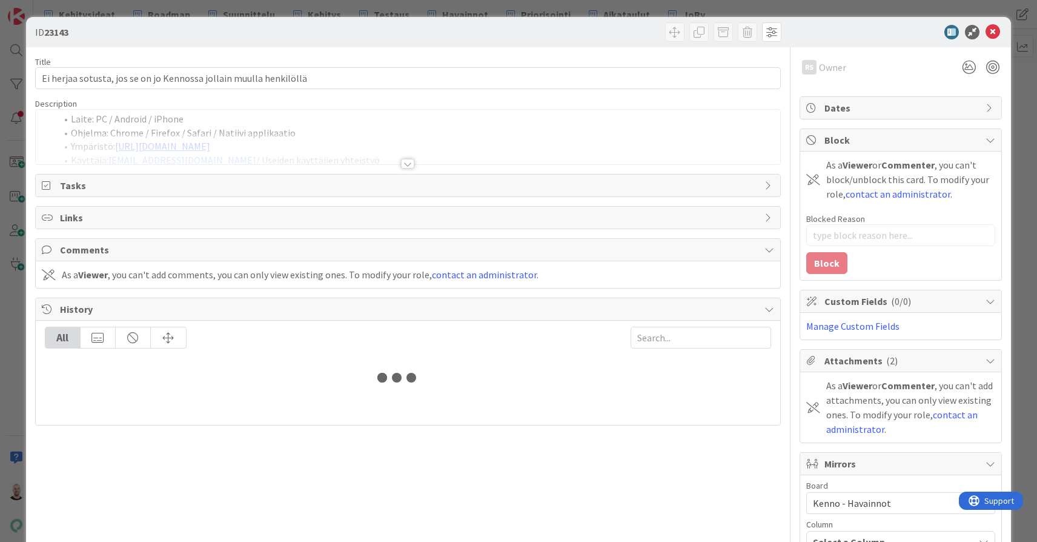
type textarea "x"
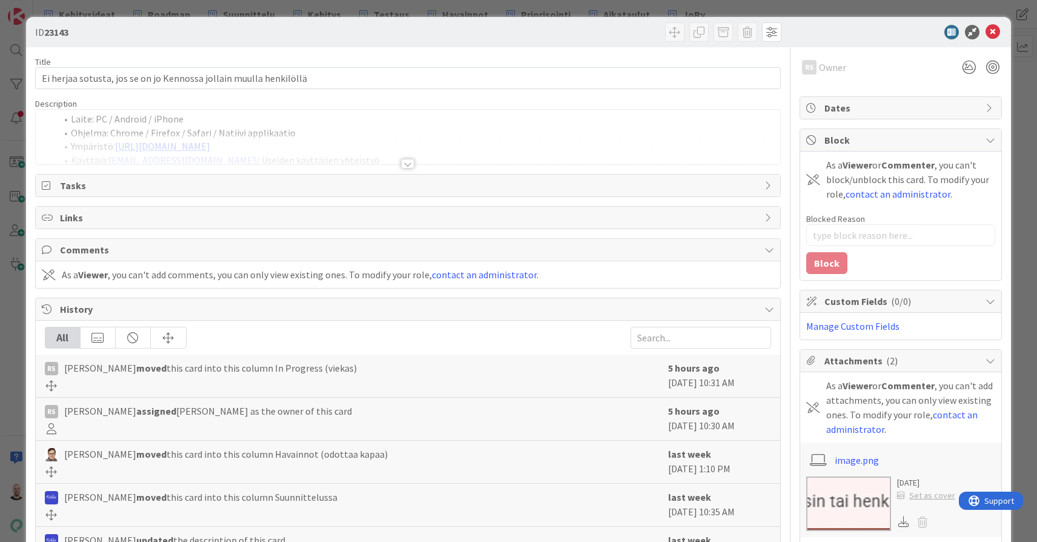
type input "19335"
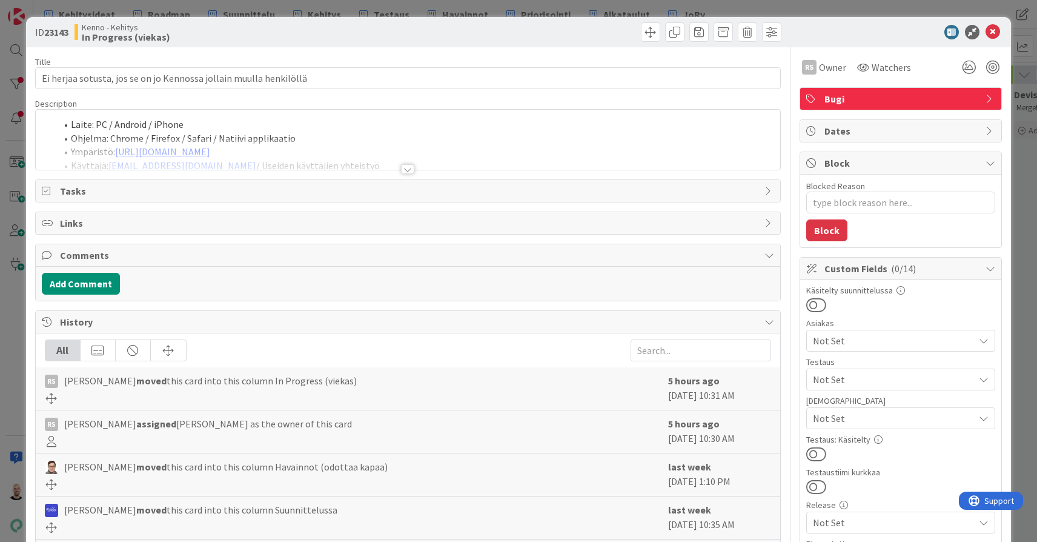
click at [408, 167] on div at bounding box center [407, 169] width 13 height 10
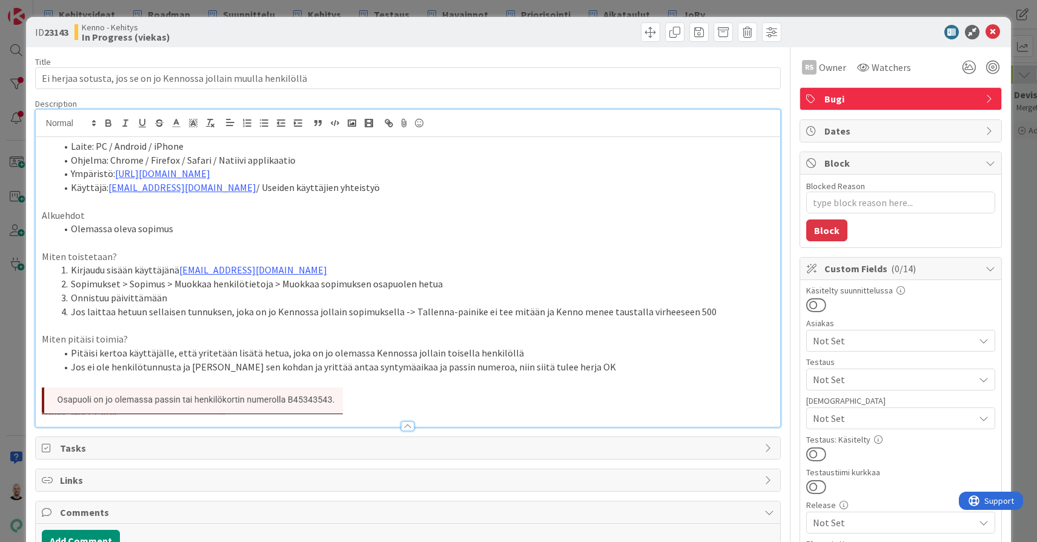
type textarea "x"
